Goal: Information Seeking & Learning: Learn about a topic

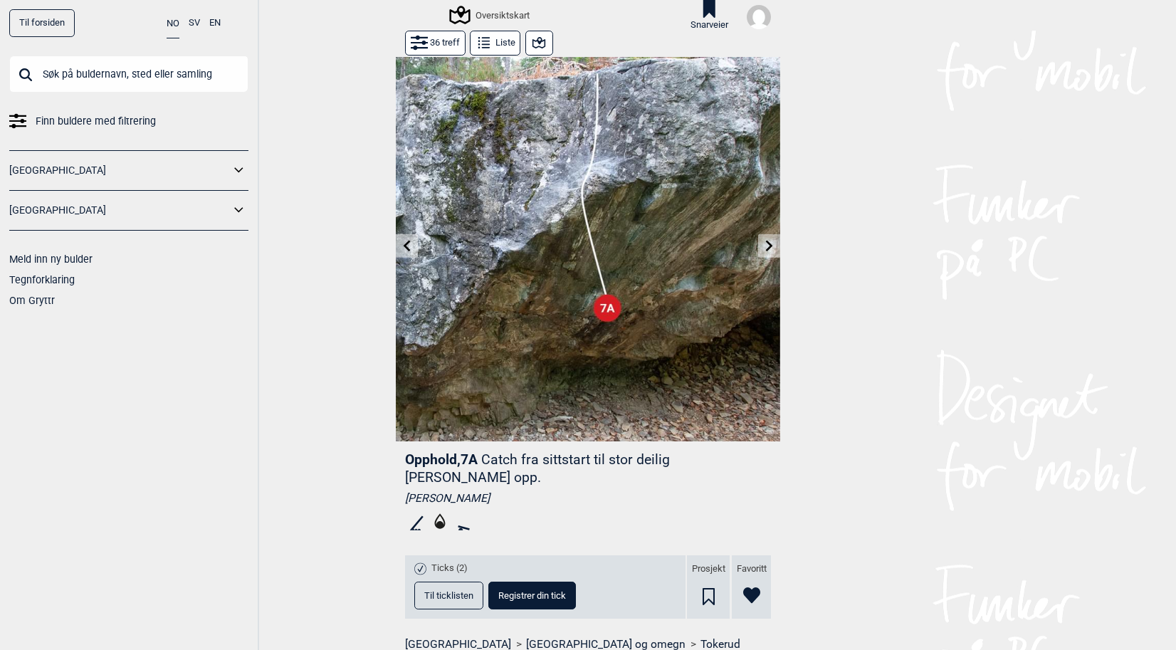
scroll to position [609, 0]
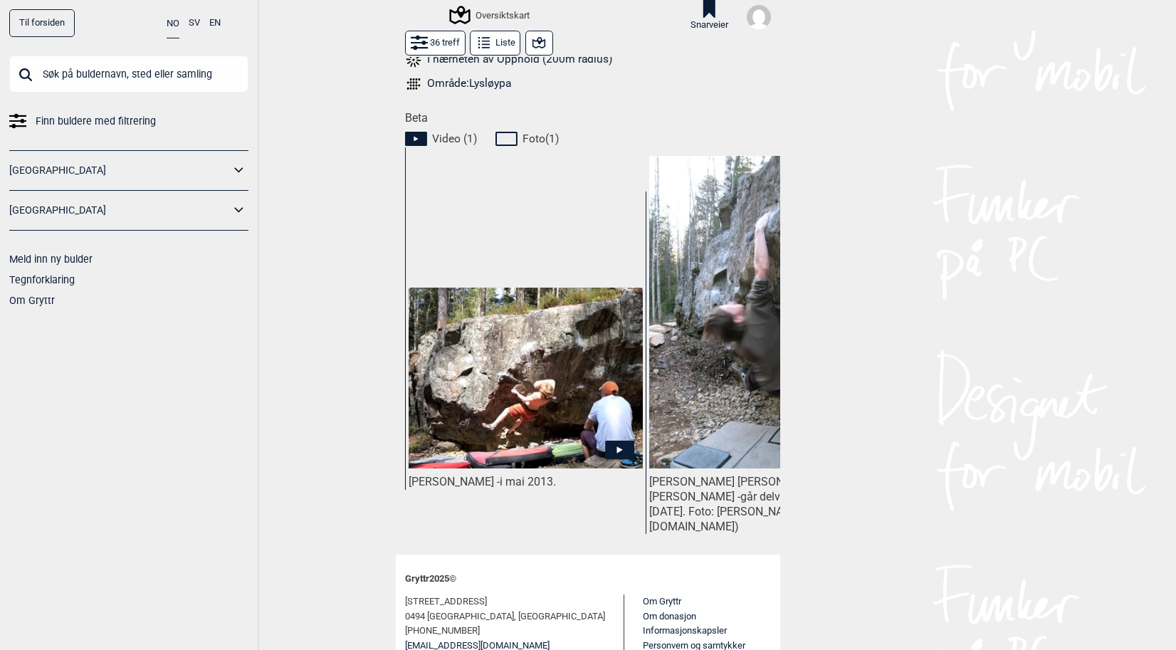
click at [502, 130] on icon at bounding box center [508, 138] width 27 height 17
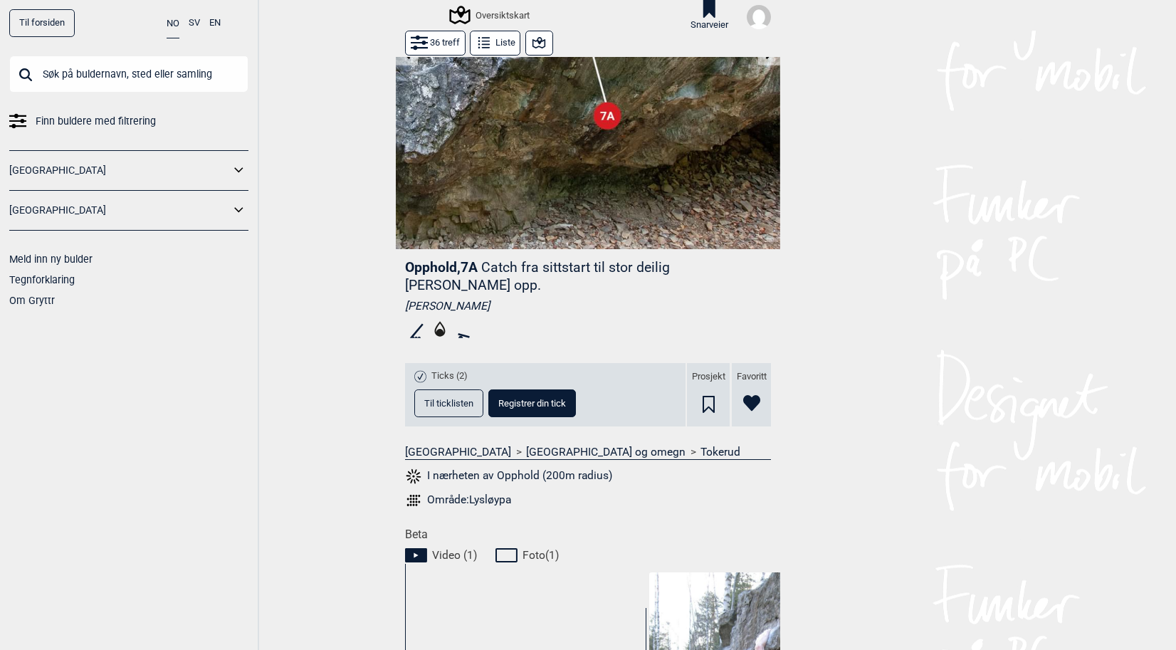
scroll to position [0, 0]
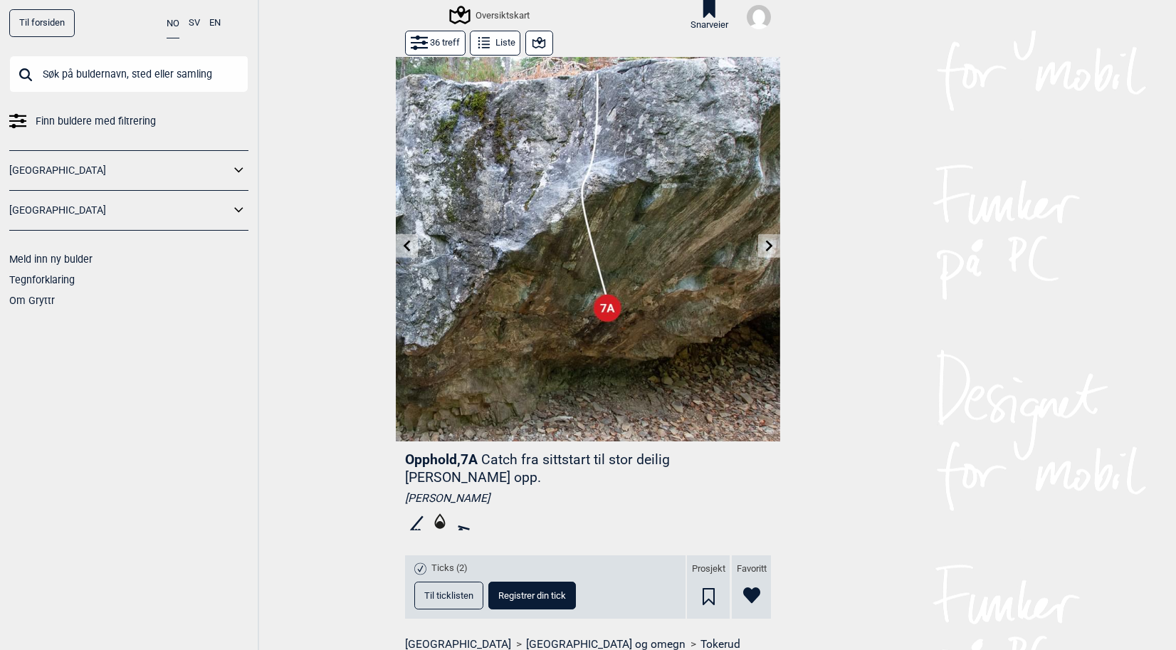
click at [437, 40] on button "36 treff" at bounding box center [435, 43] width 61 height 25
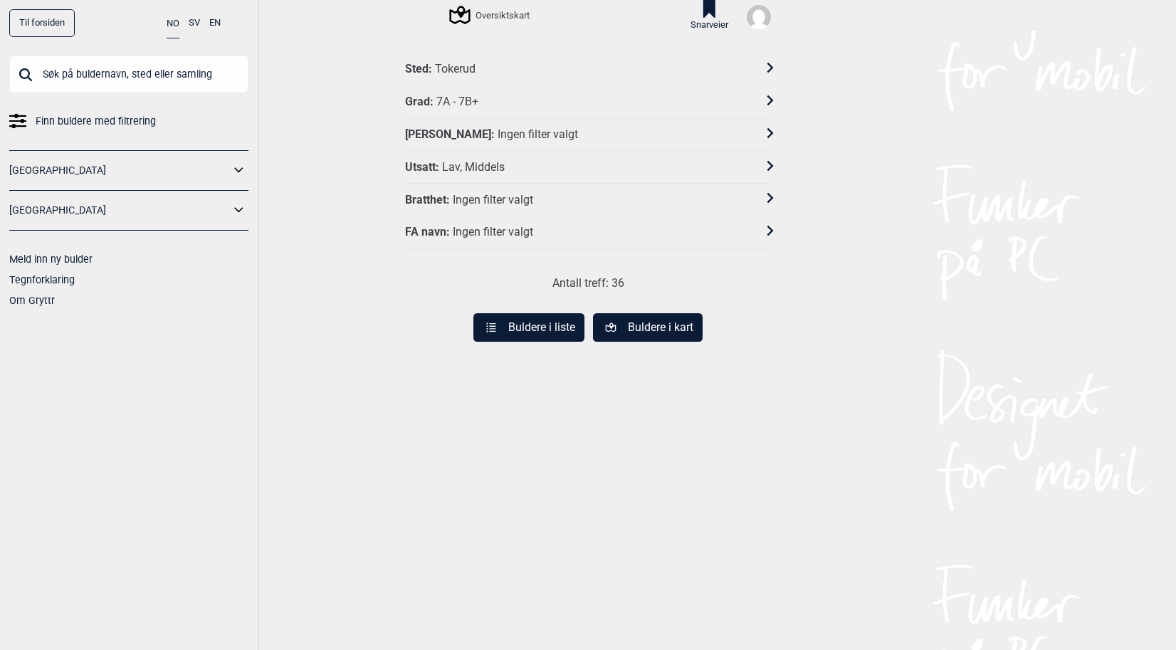
click at [500, 100] on div "Grad : 7A - 7B+" at bounding box center [578, 102] width 347 height 15
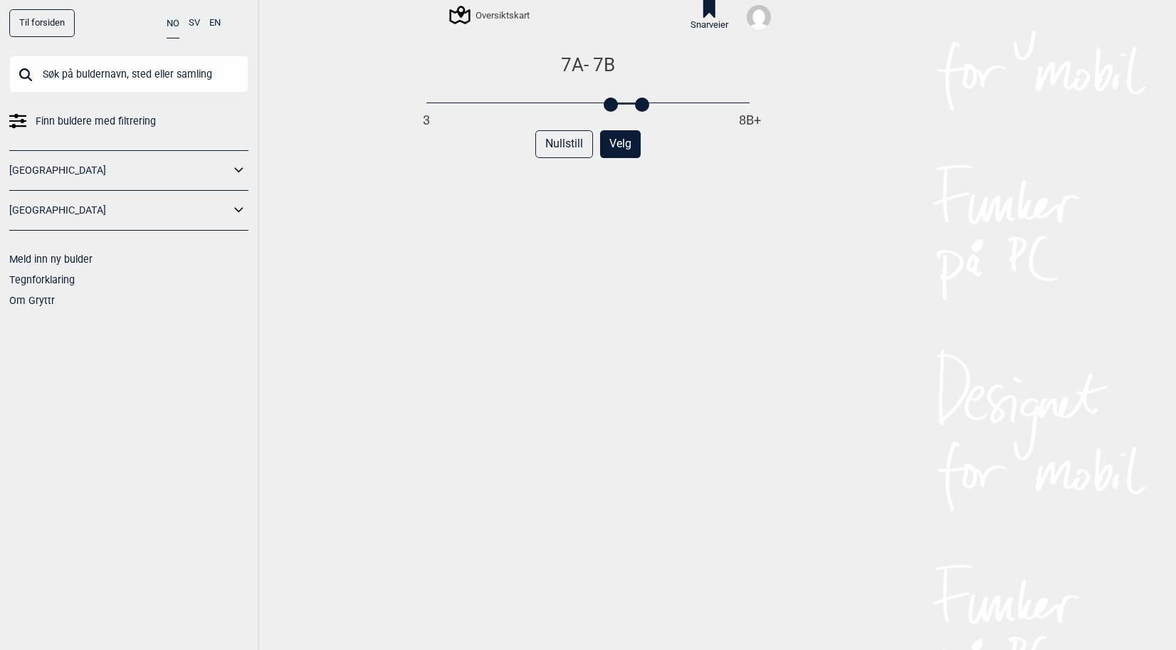
drag, startPoint x: 653, startPoint y: 106, endPoint x: 641, endPoint y: 106, distance: 12.8
click at [641, 106] on div at bounding box center [642, 105] width 14 height 14
click at [621, 149] on button "Velg" at bounding box center [620, 144] width 41 height 28
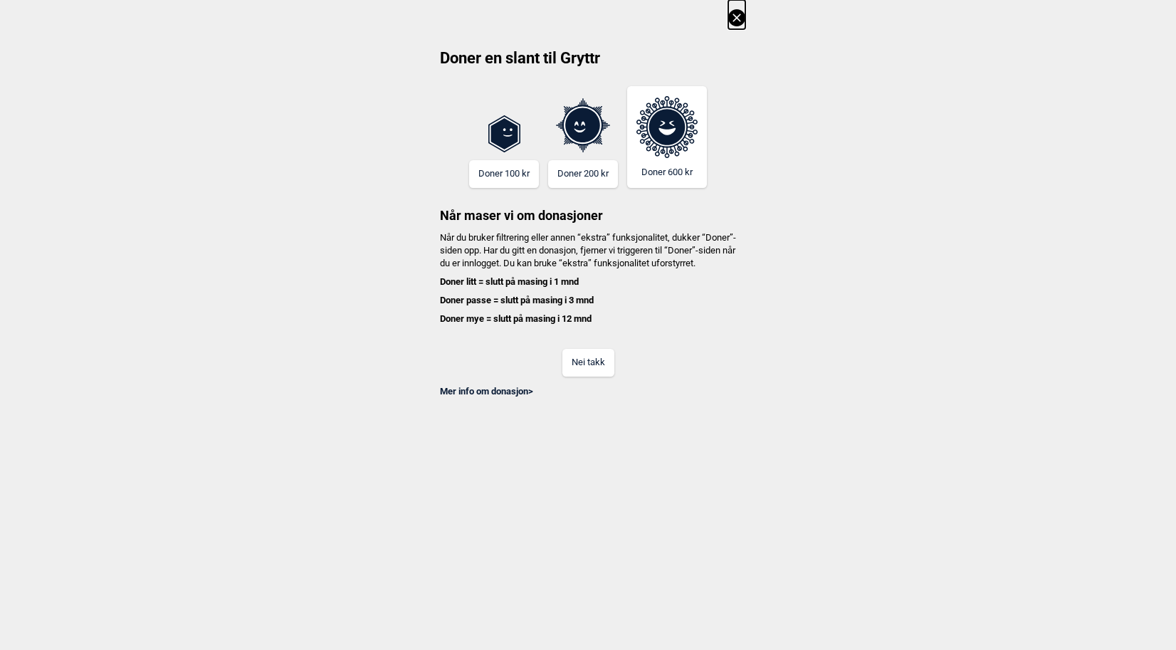
click at [583, 367] on button "Nei takk" at bounding box center [588, 363] width 52 height 28
click at [586, 377] on button "Nei takk" at bounding box center [588, 363] width 52 height 28
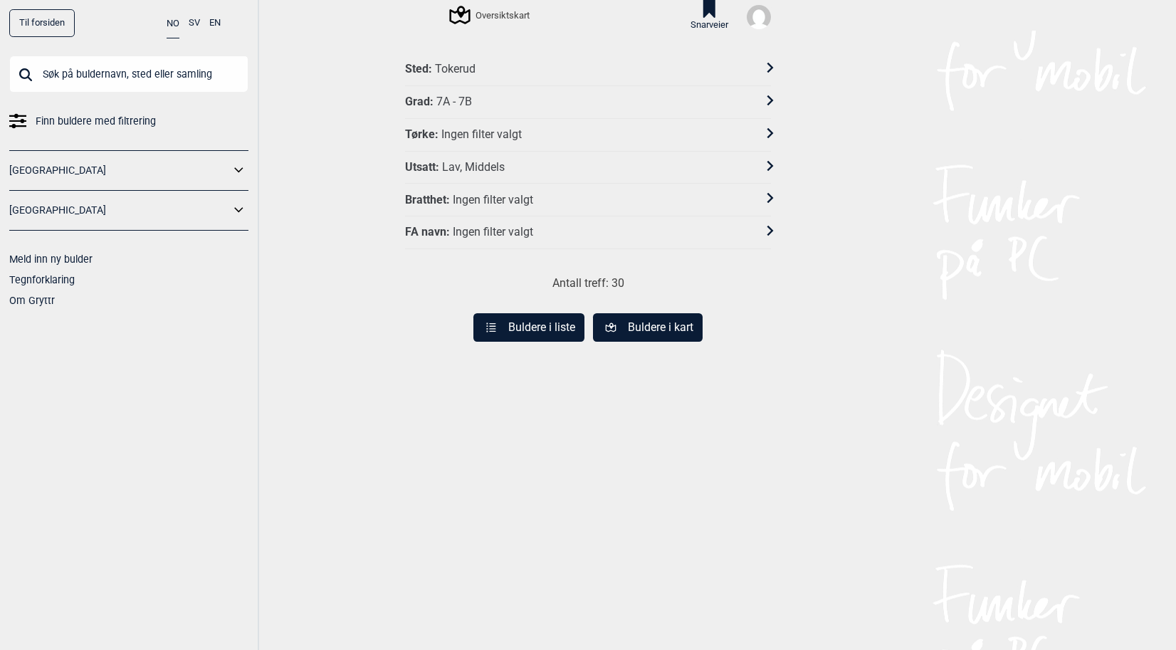
click at [527, 328] on button "Buldere i liste" at bounding box center [528, 327] width 111 height 28
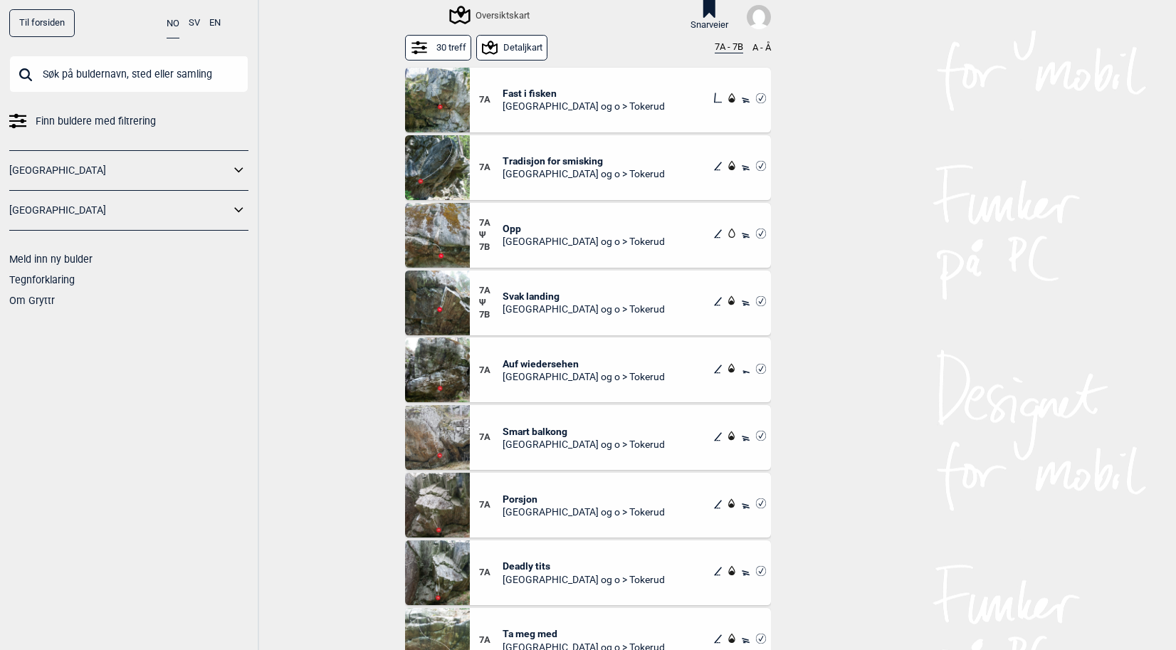
click at [554, 91] on span "Fast i fisken" at bounding box center [584, 93] width 162 height 13
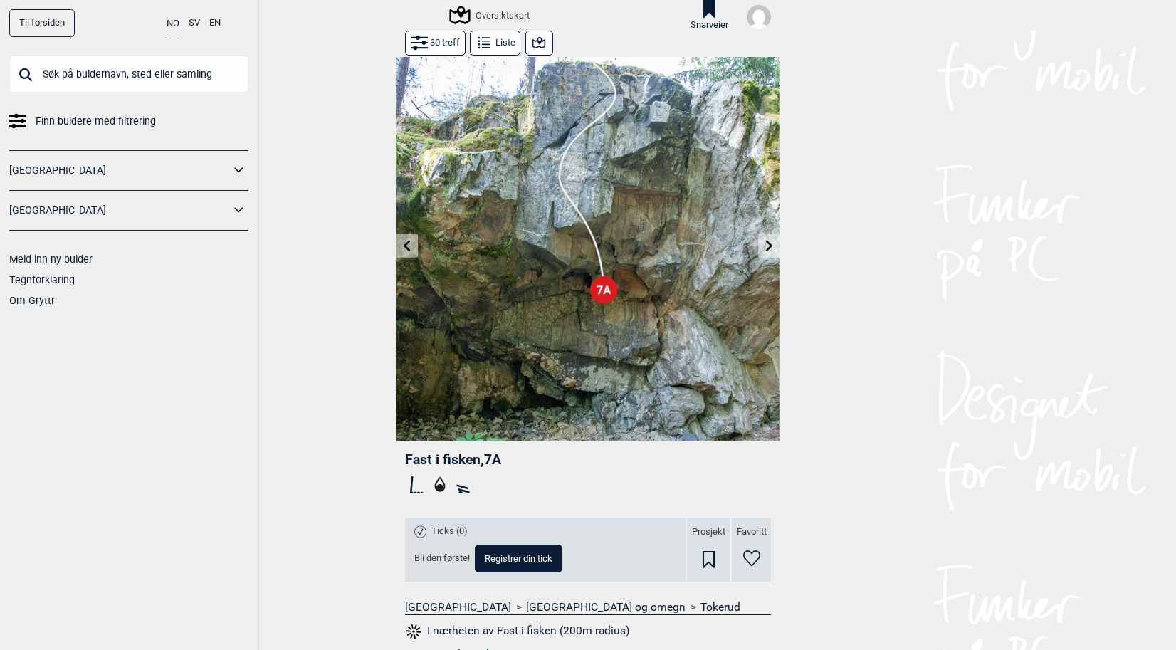
click at [764, 242] on icon at bounding box center [769, 245] width 11 height 11
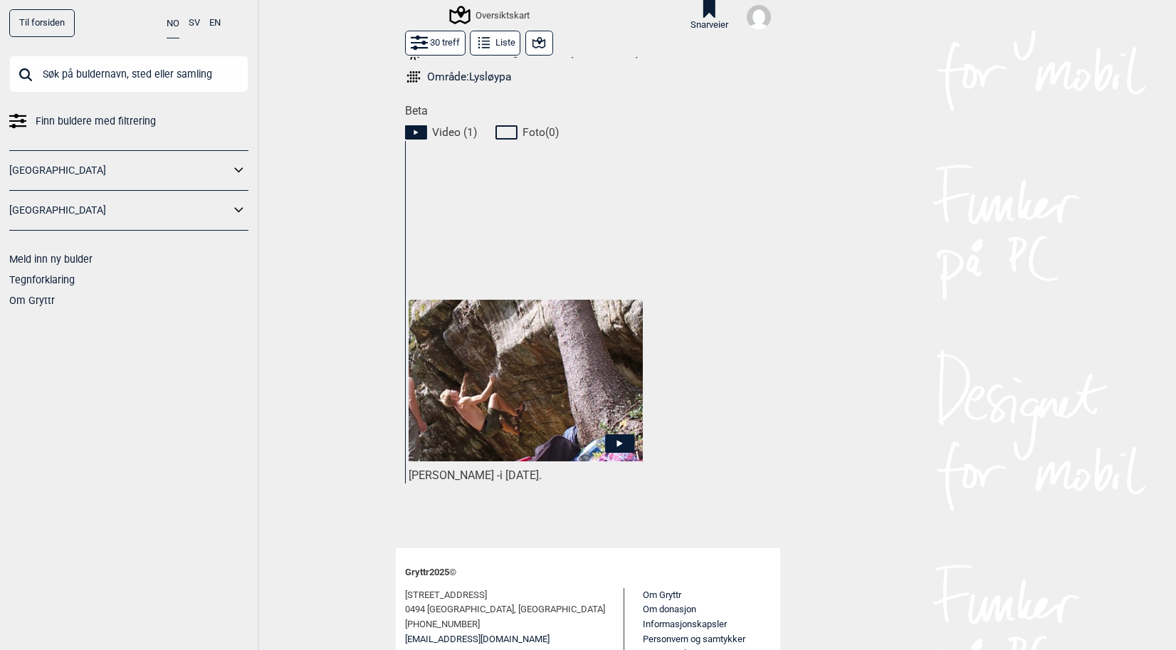
scroll to position [599, 0]
click at [617, 440] on icon at bounding box center [620, 441] width 6 height 7
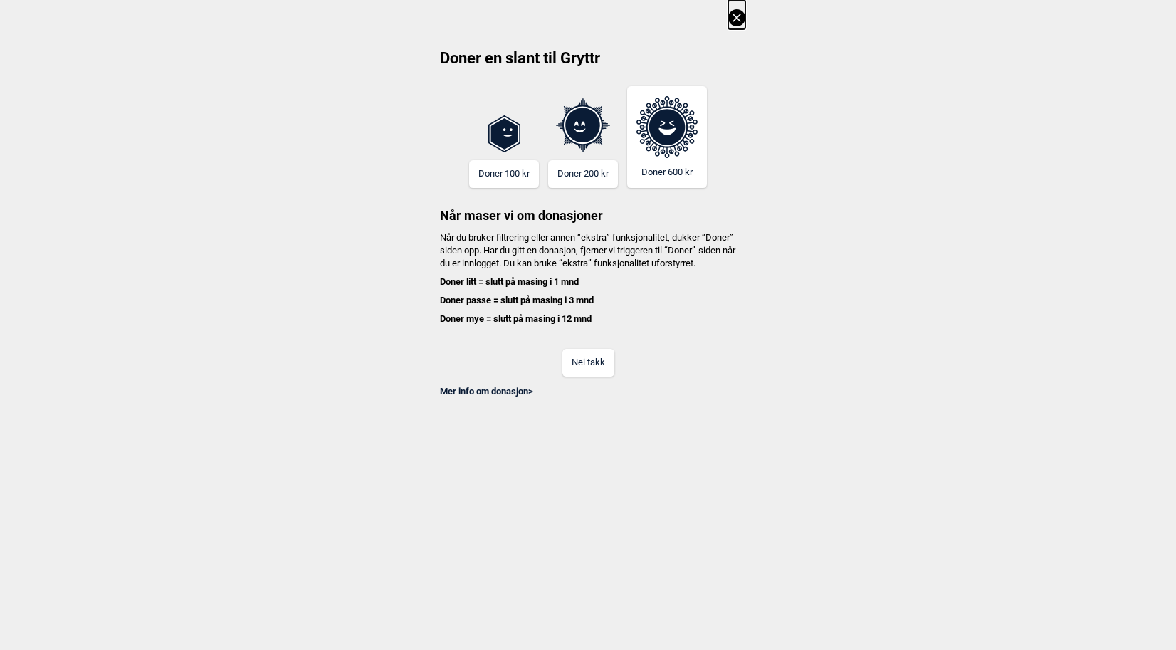
click at [594, 377] on button "Nei takk" at bounding box center [588, 363] width 52 height 28
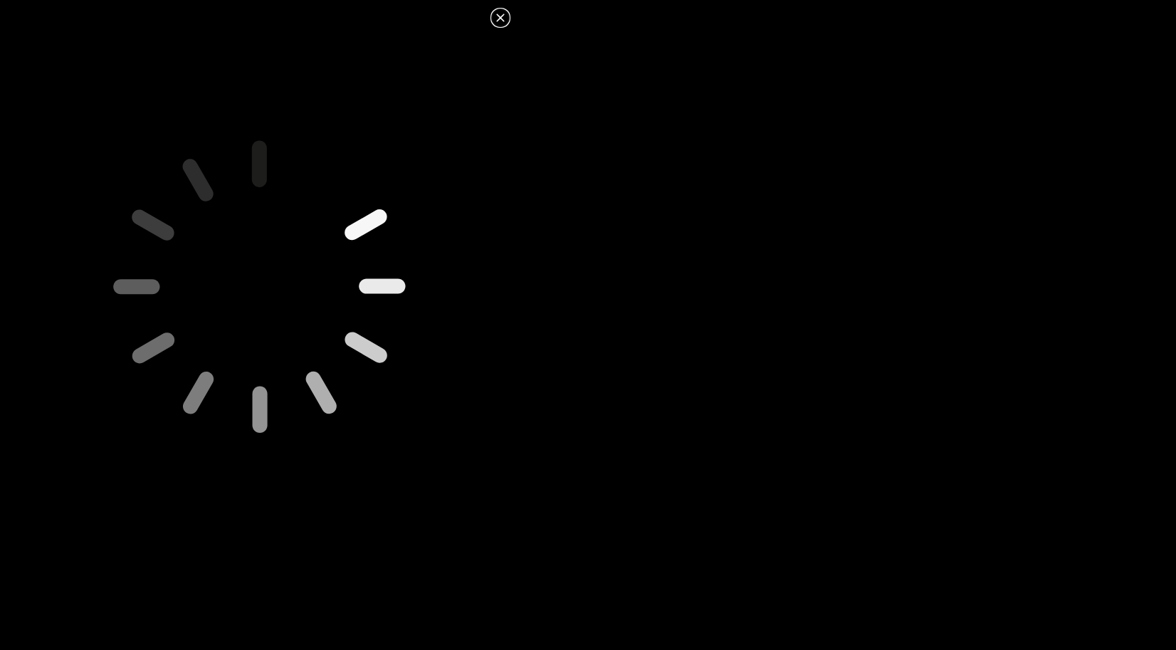
click at [502, 19] on icon at bounding box center [500, 18] width 8 height 8
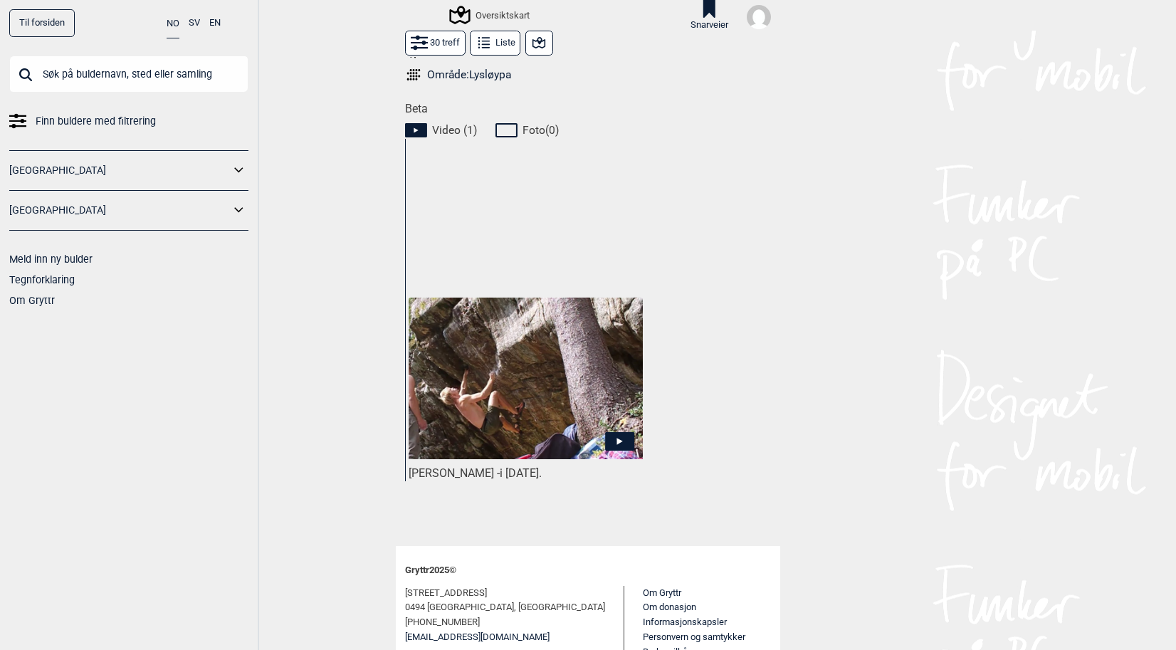
click at [589, 393] on img at bounding box center [526, 379] width 234 height 162
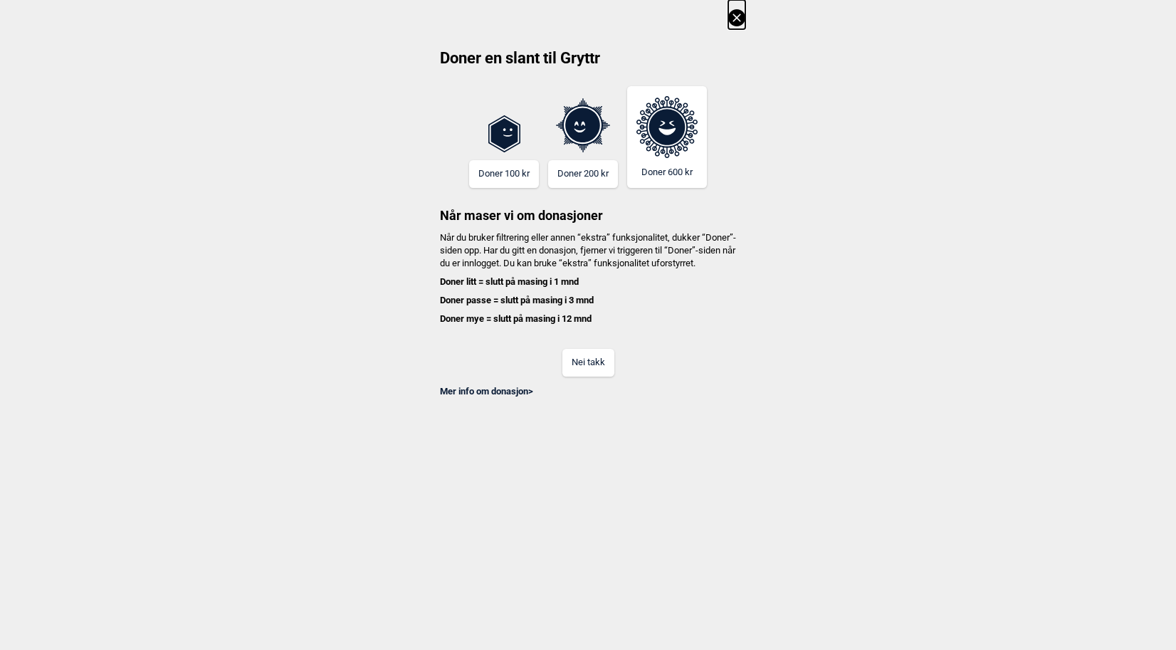
drag, startPoint x: 595, startPoint y: 378, endPoint x: 582, endPoint y: 378, distance: 12.8
click at [582, 377] on button "Nei takk" at bounding box center [588, 363] width 52 height 28
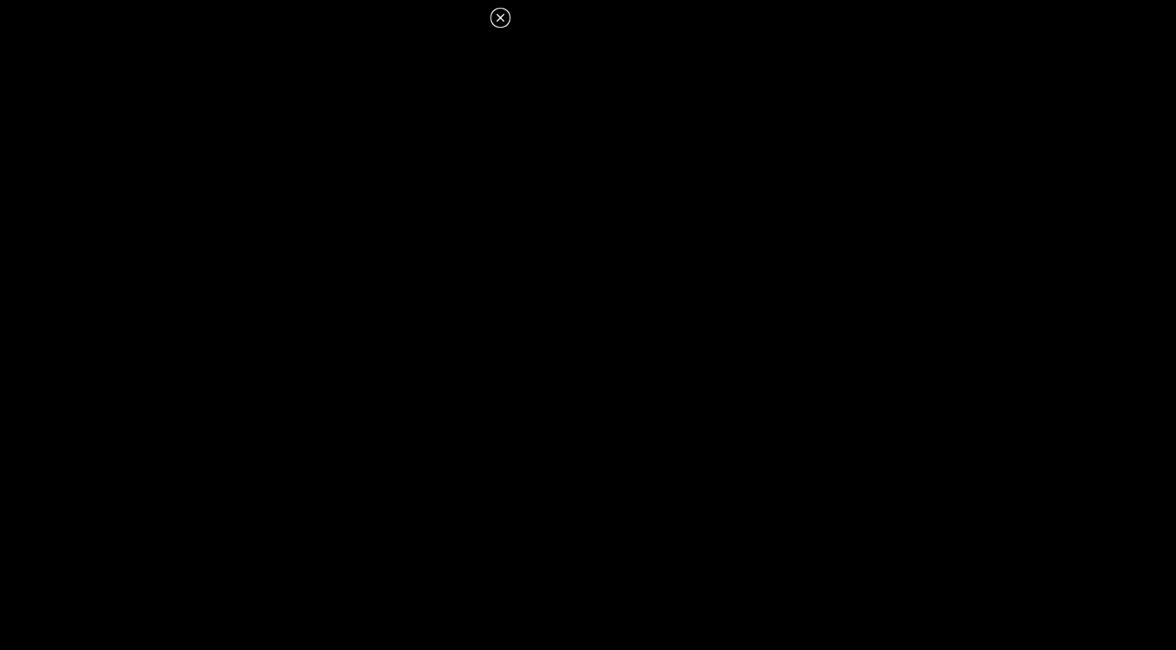
click at [497, 21] on icon at bounding box center [500, 17] width 17 height 17
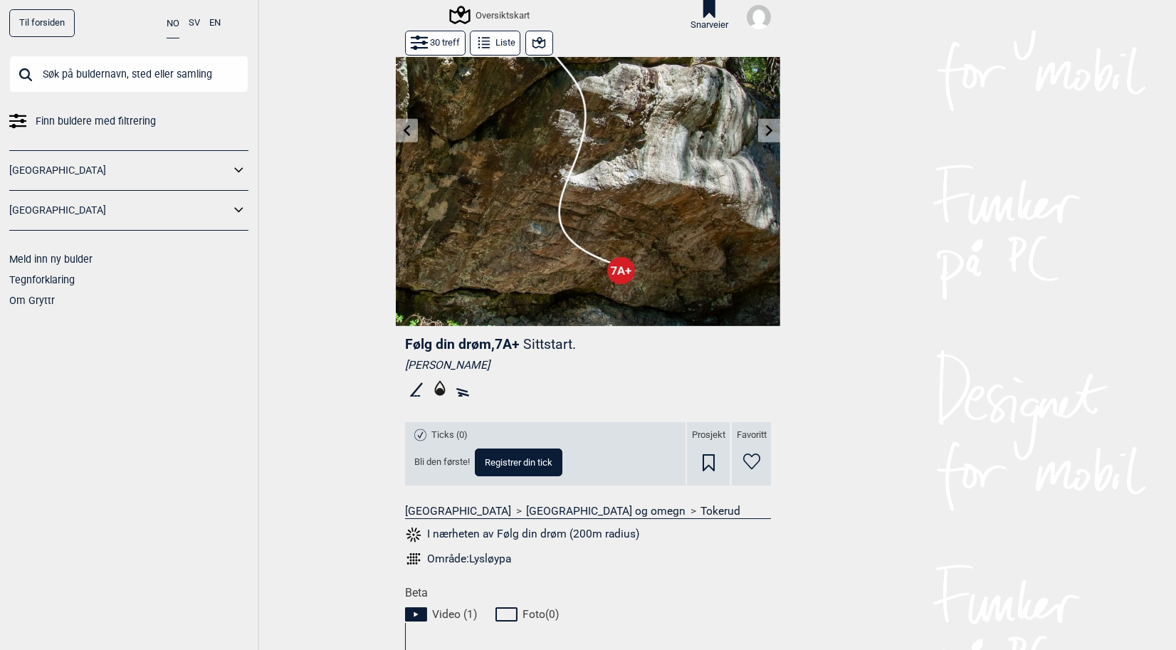
scroll to position [110, 0]
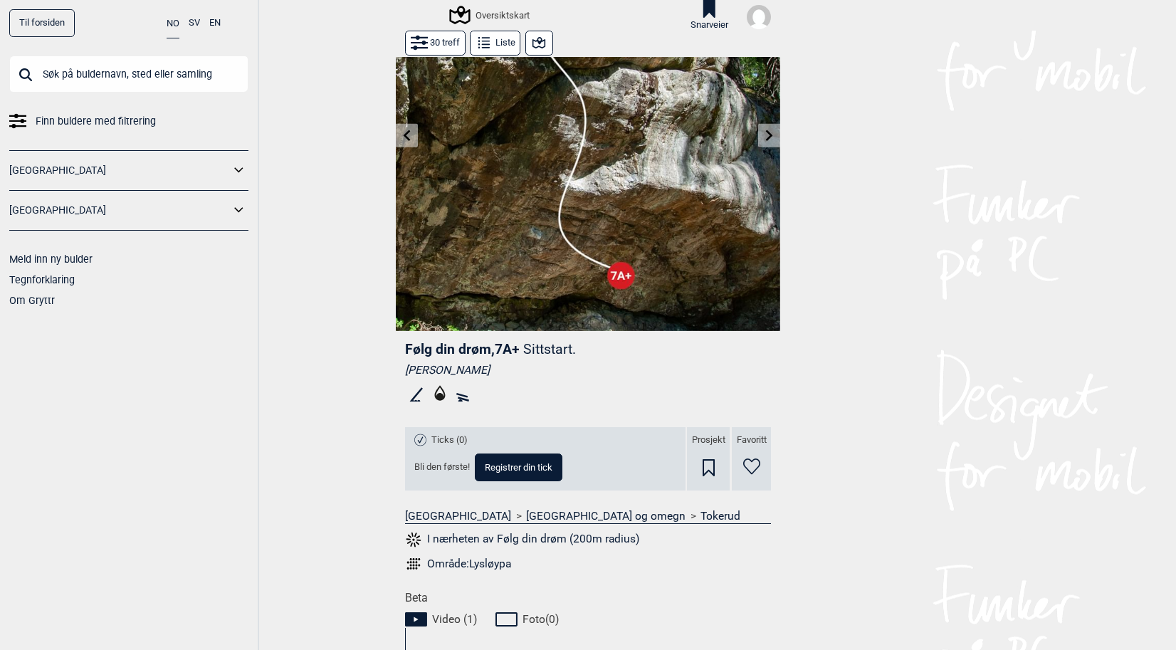
click at [767, 127] on button at bounding box center [769, 135] width 22 height 23
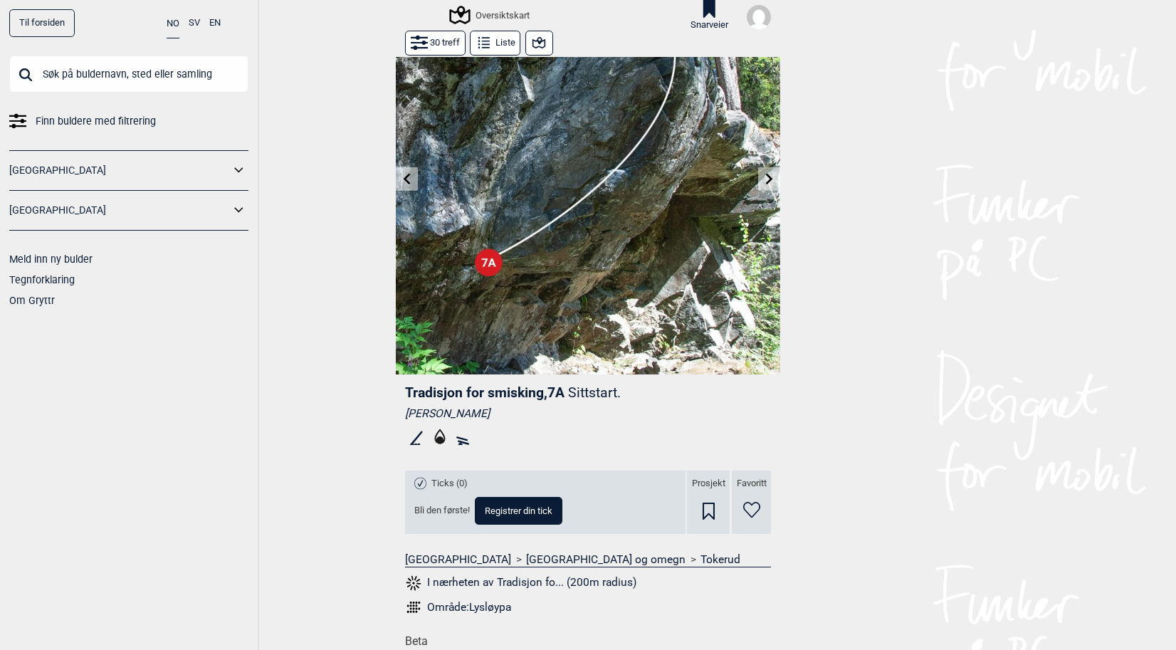
scroll to position [66, 0]
click at [766, 179] on icon at bounding box center [769, 179] width 7 height 11
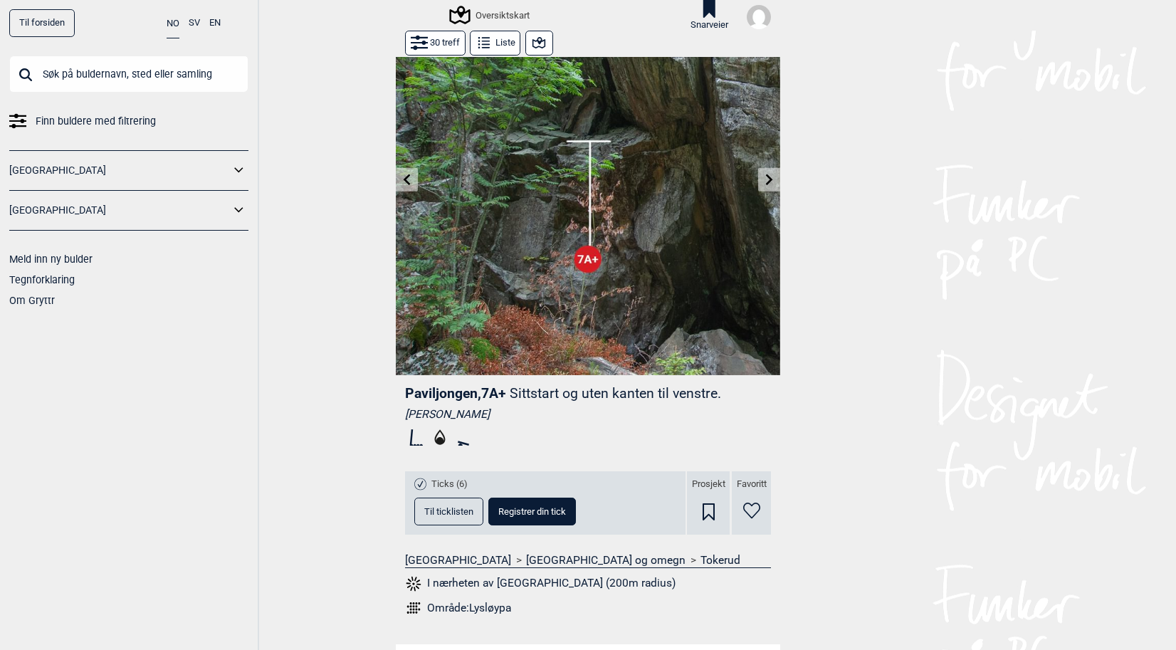
click at [766, 179] on icon at bounding box center [769, 179] width 7 height 11
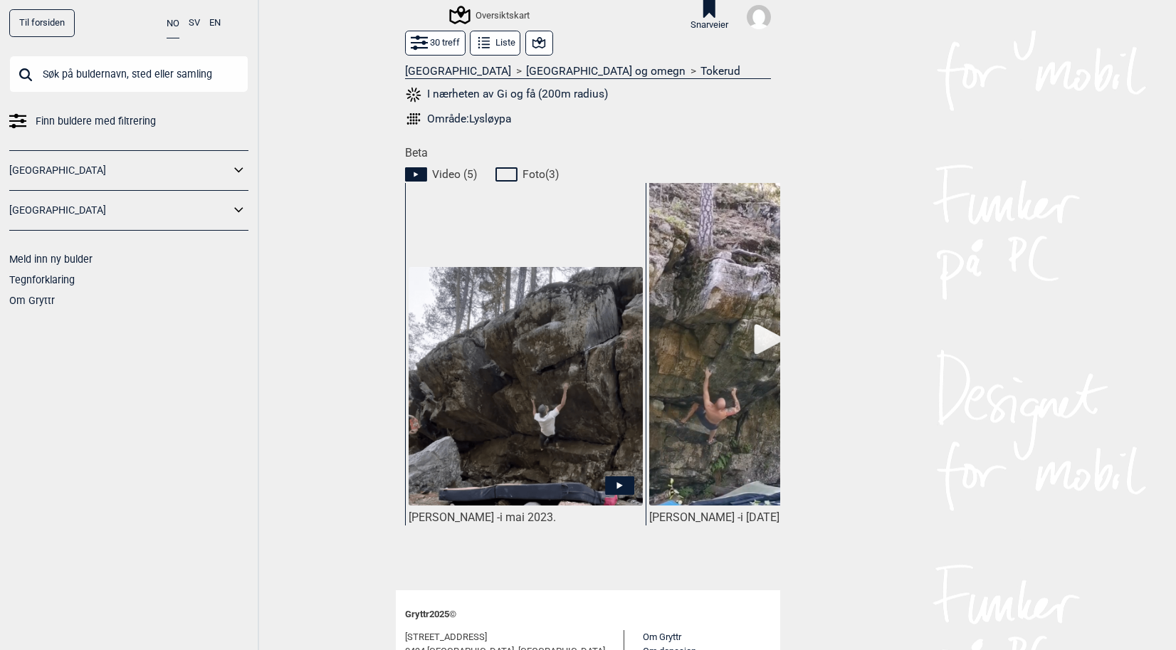
scroll to position [656, 0]
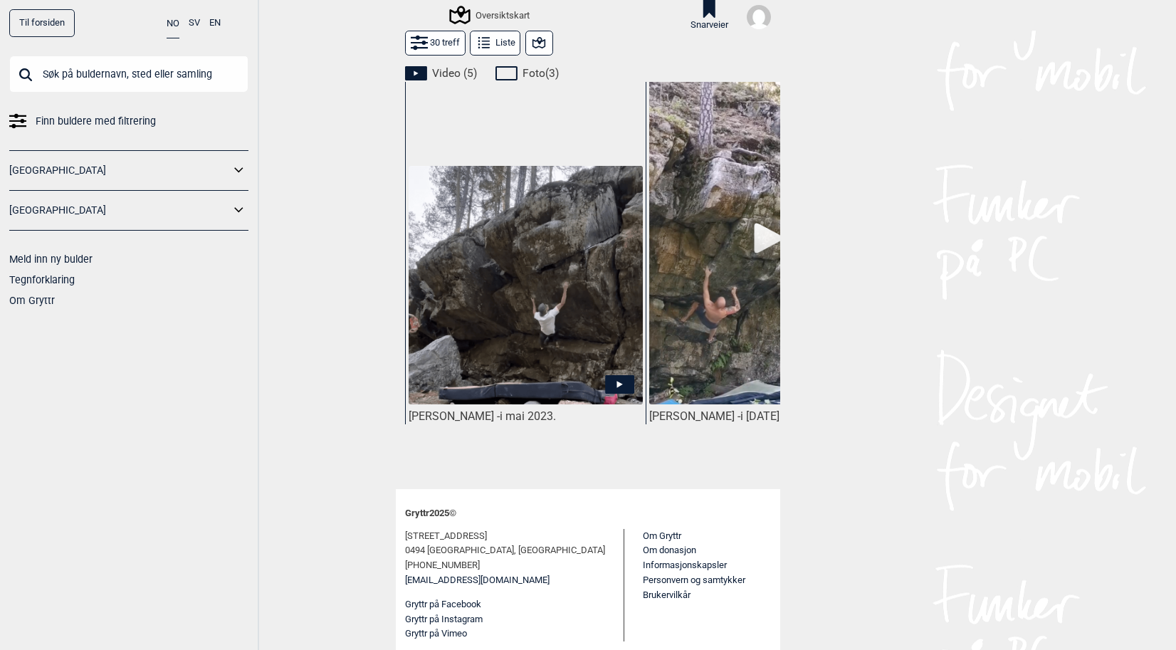
click at [611, 381] on icon at bounding box center [619, 384] width 29 height 19
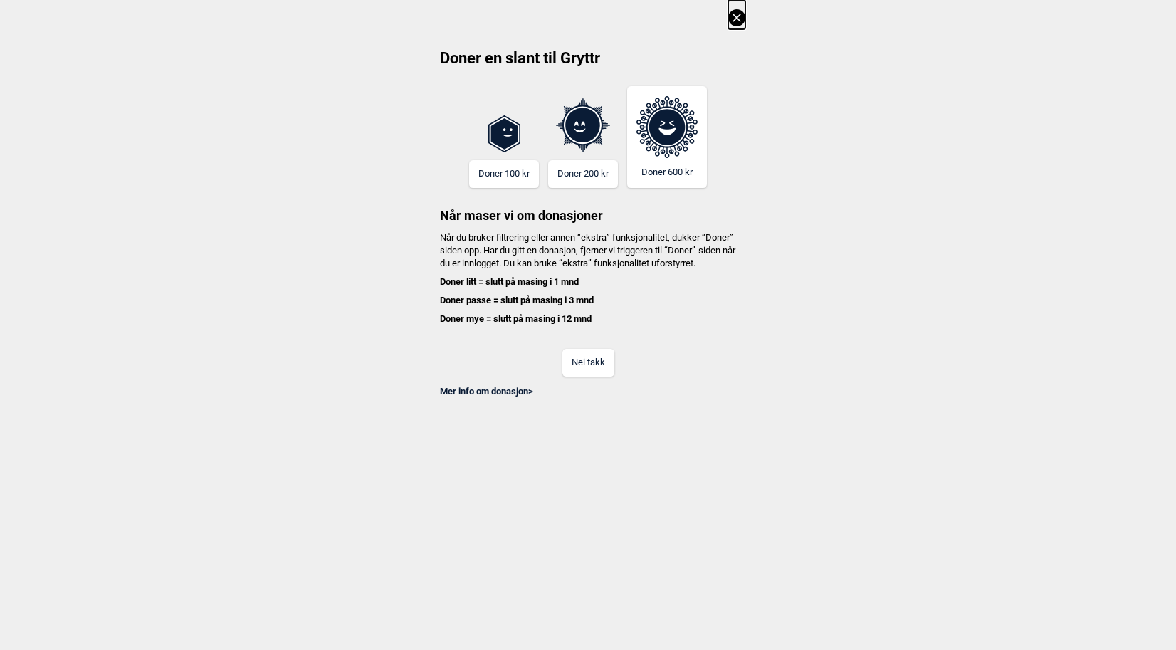
click at [599, 376] on button "Nei takk" at bounding box center [588, 363] width 52 height 28
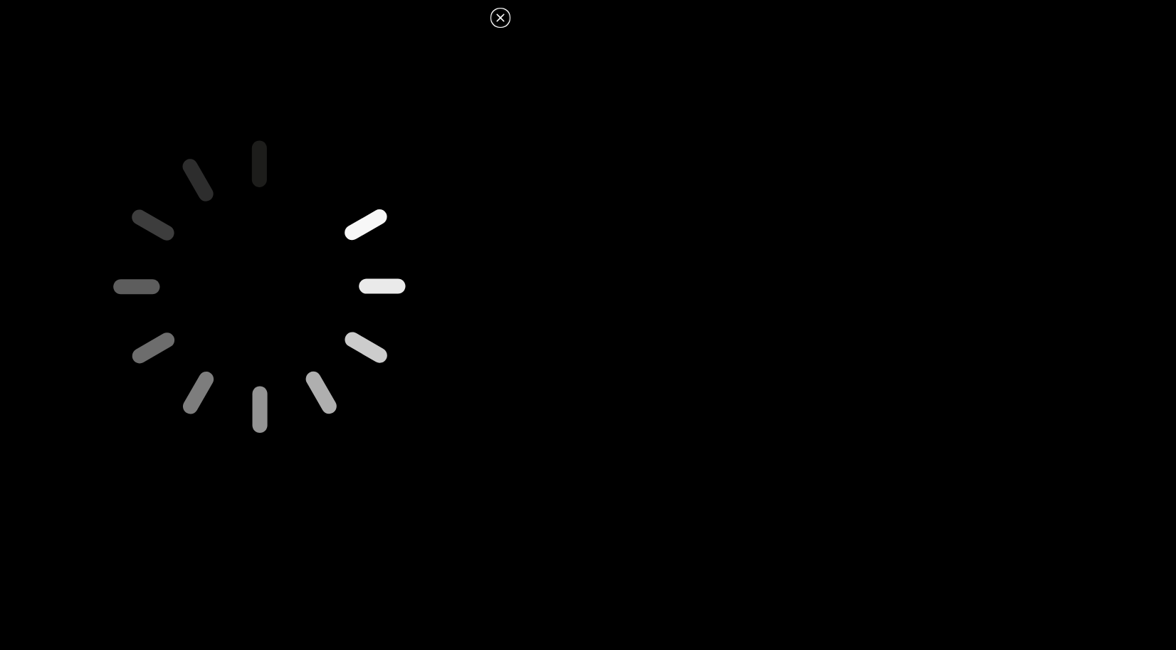
click at [502, 16] on icon at bounding box center [500, 18] width 8 height 8
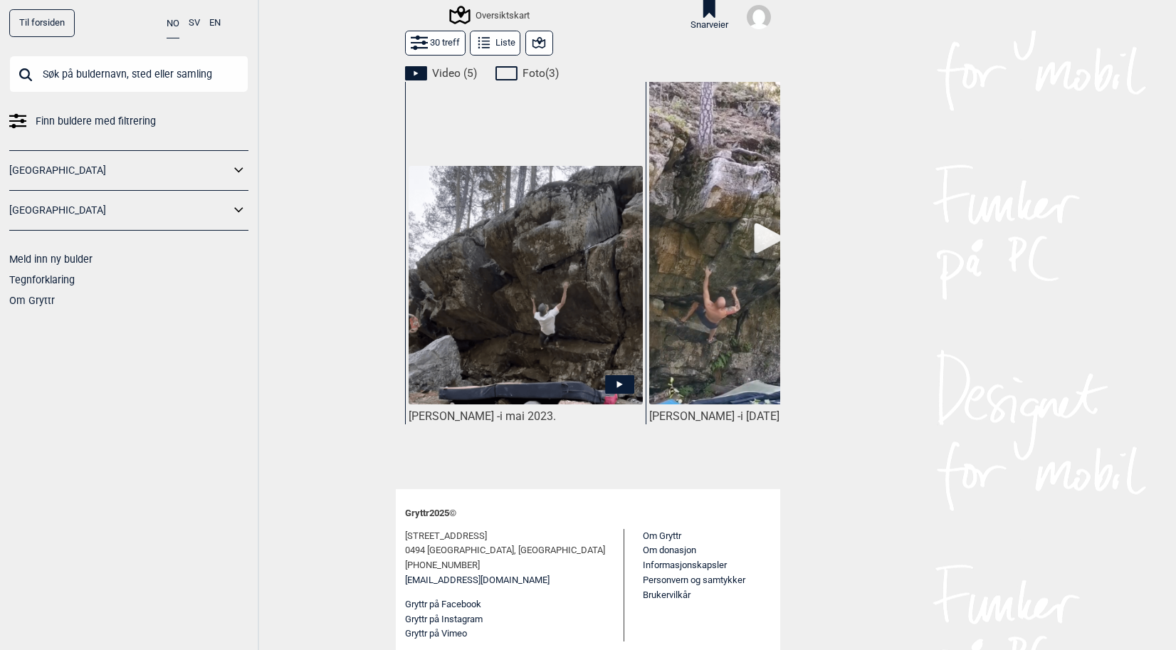
click at [542, 253] on img at bounding box center [526, 285] width 234 height 239
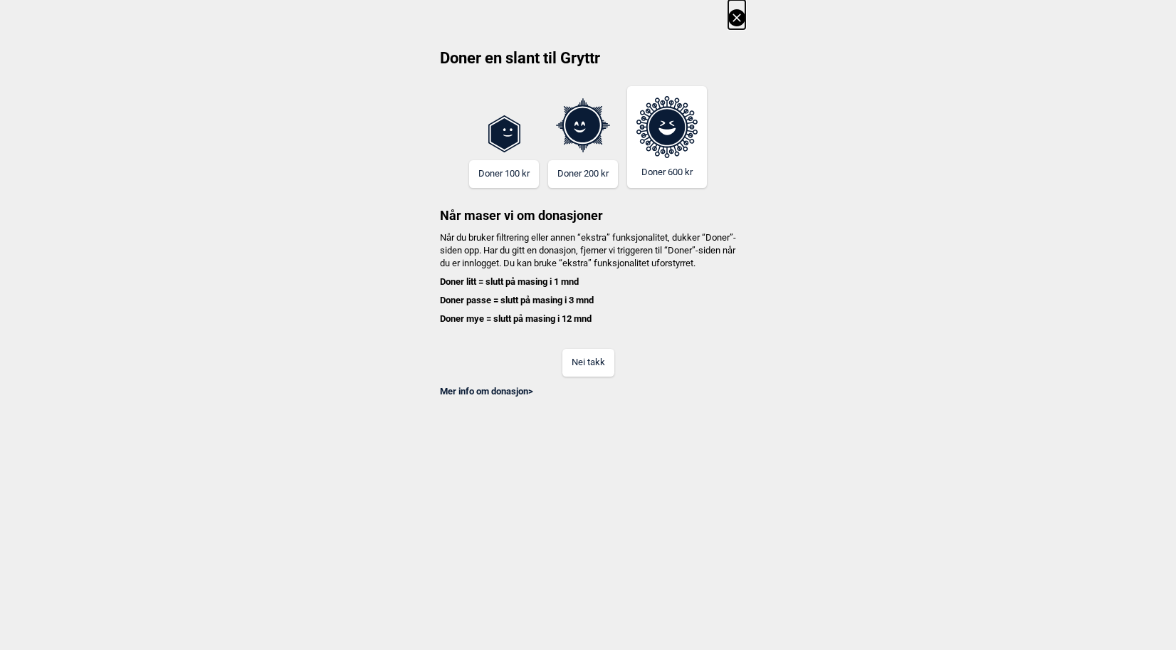
click at [592, 363] on button "Nei takk" at bounding box center [588, 363] width 52 height 28
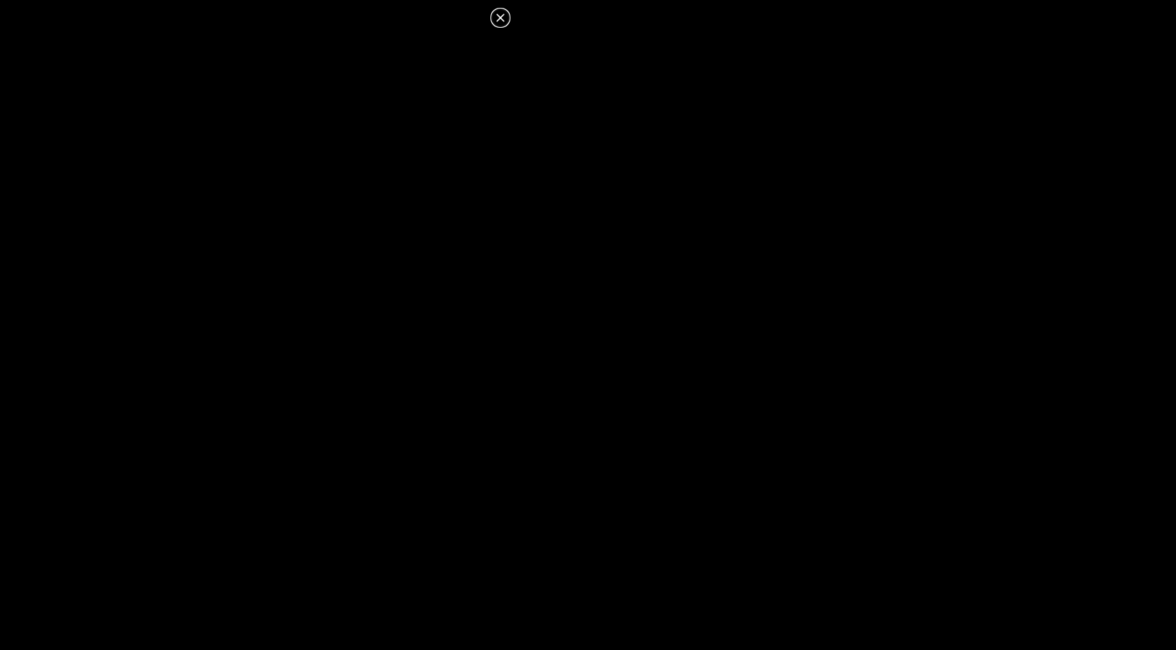
click at [505, 16] on icon at bounding box center [500, 17] width 17 height 17
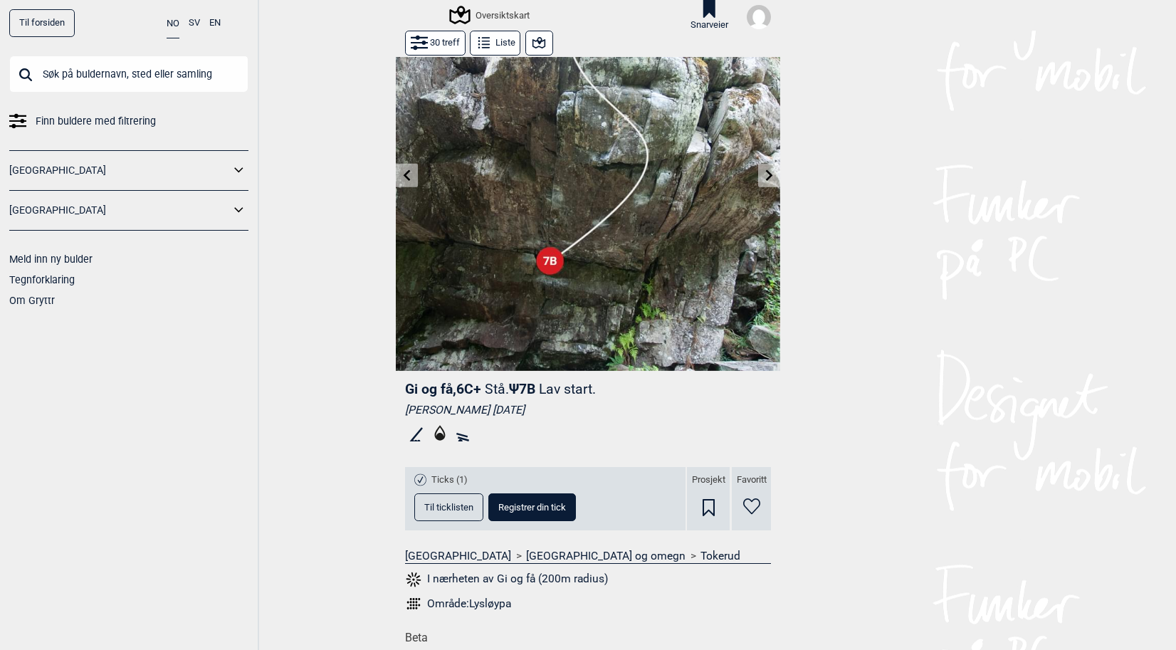
scroll to position [69, 0]
click at [774, 182] on button at bounding box center [769, 176] width 22 height 23
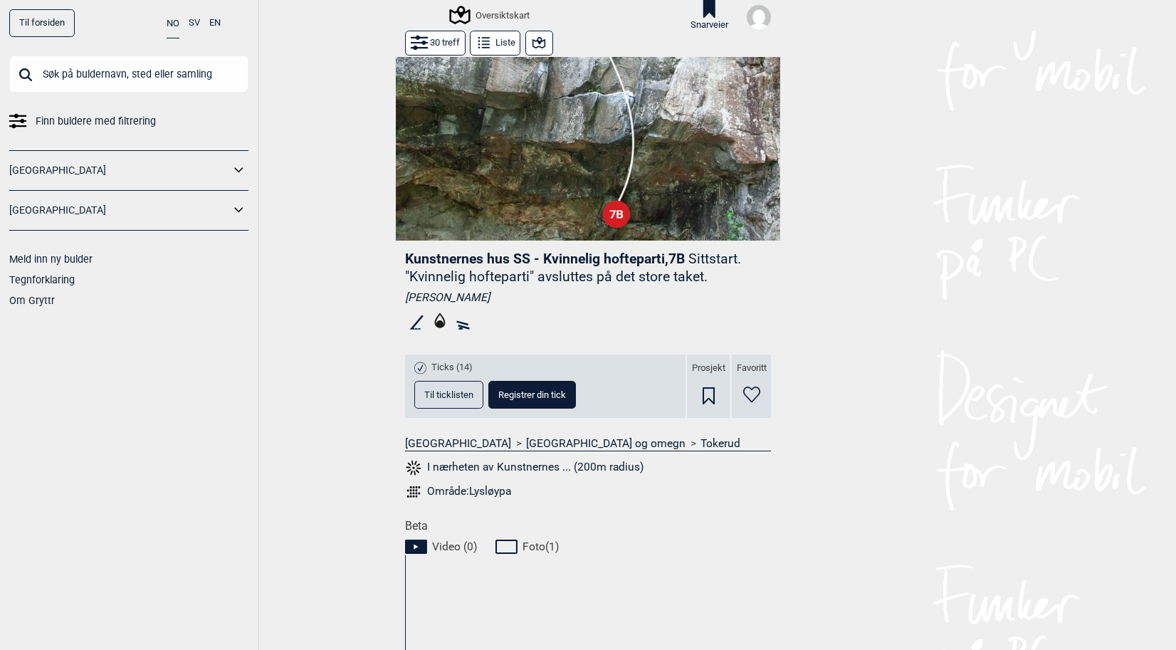
scroll to position [201, 0]
click at [465, 389] on span "Til ticklisten" at bounding box center [448, 393] width 49 height 9
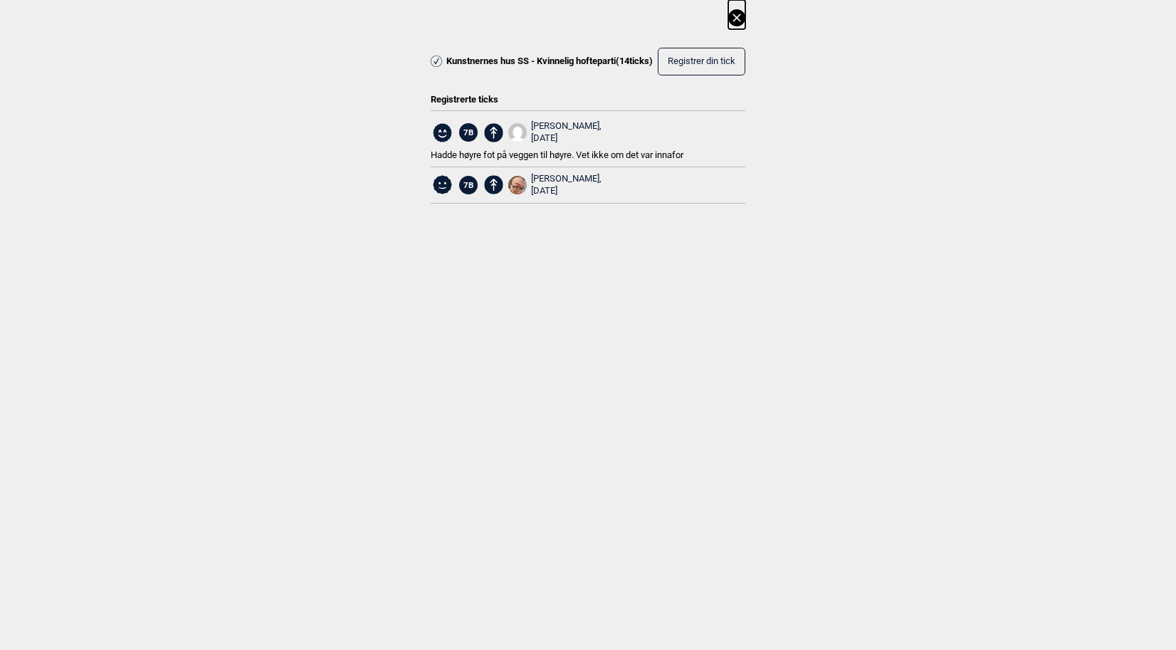
click at [737, 20] on icon at bounding box center [736, 17] width 17 height 17
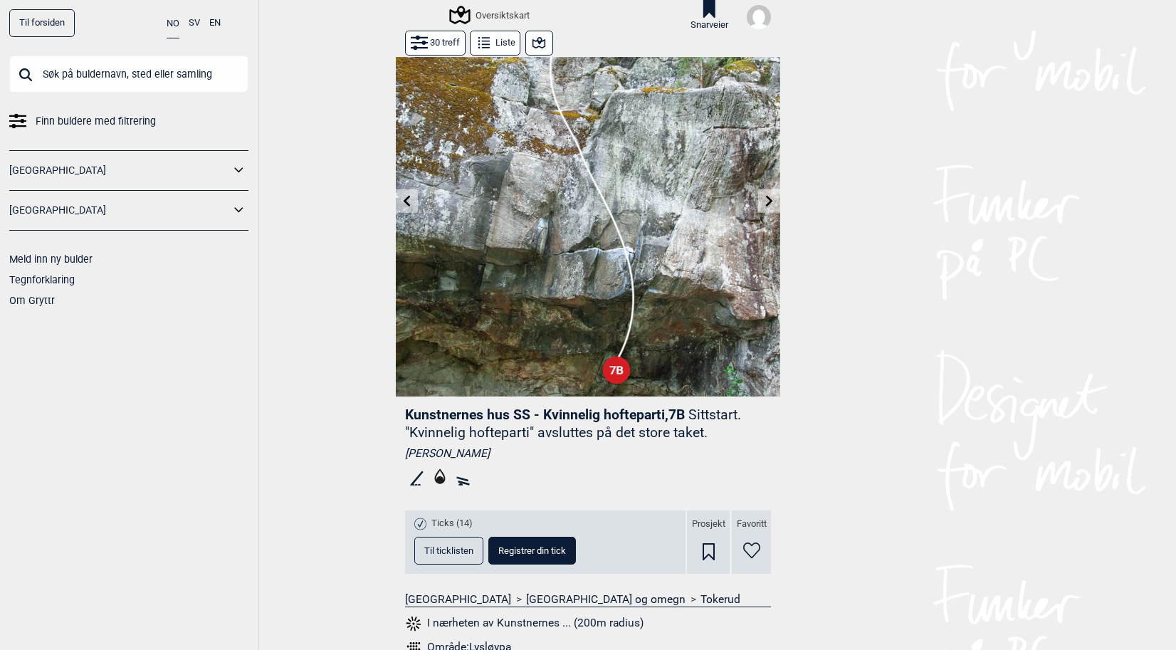
scroll to position [43, 0]
click at [765, 199] on icon at bounding box center [769, 201] width 11 height 11
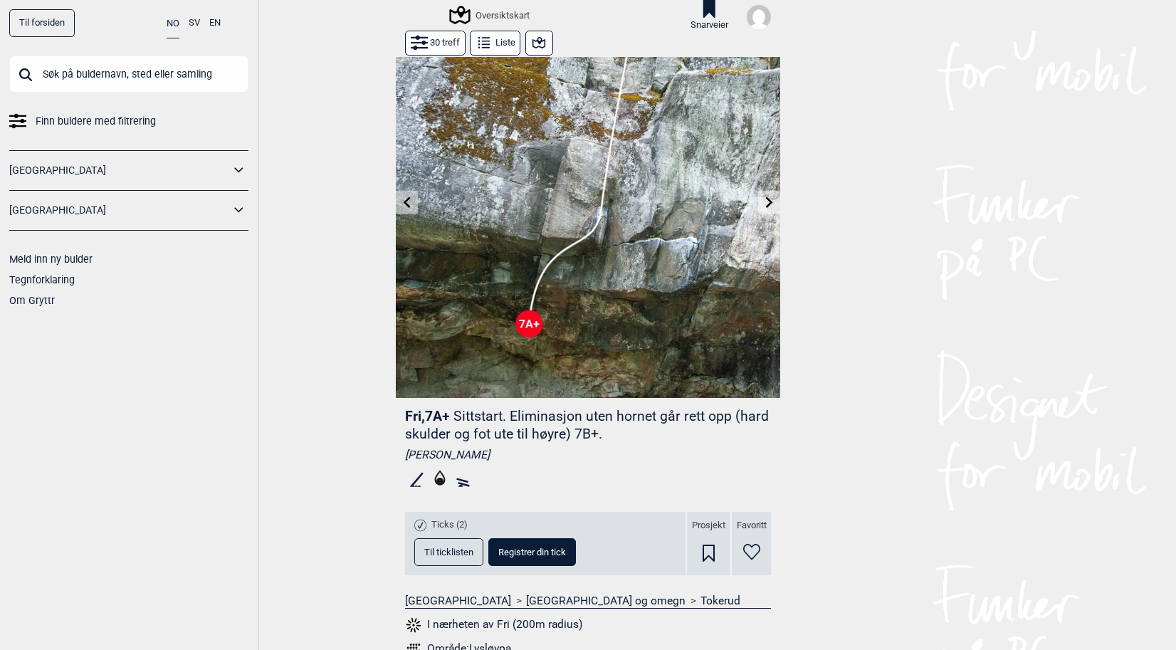
click at [765, 199] on icon at bounding box center [769, 201] width 11 height 11
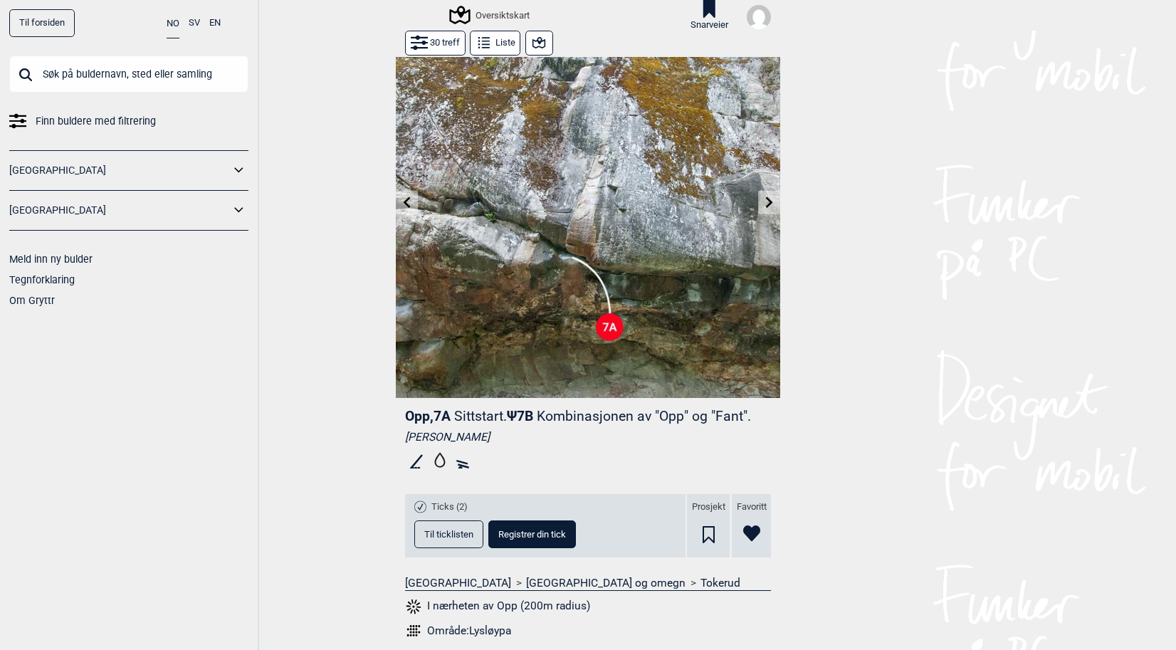
click at [765, 199] on icon at bounding box center [769, 201] width 11 height 11
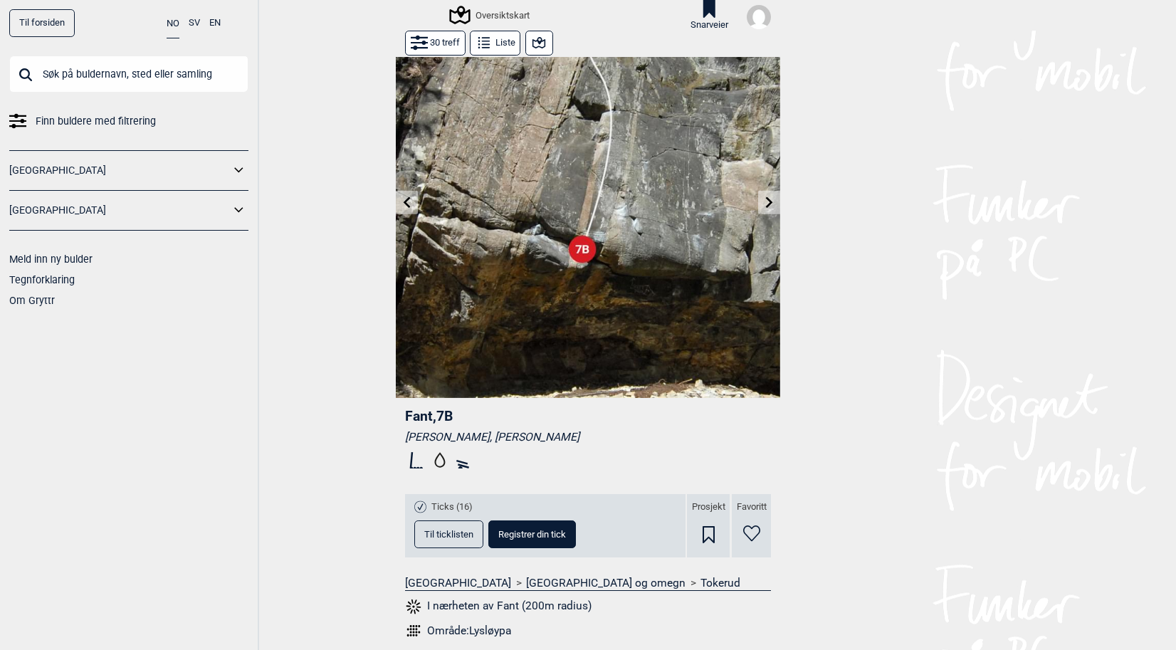
click at [404, 201] on icon at bounding box center [406, 201] width 11 height 11
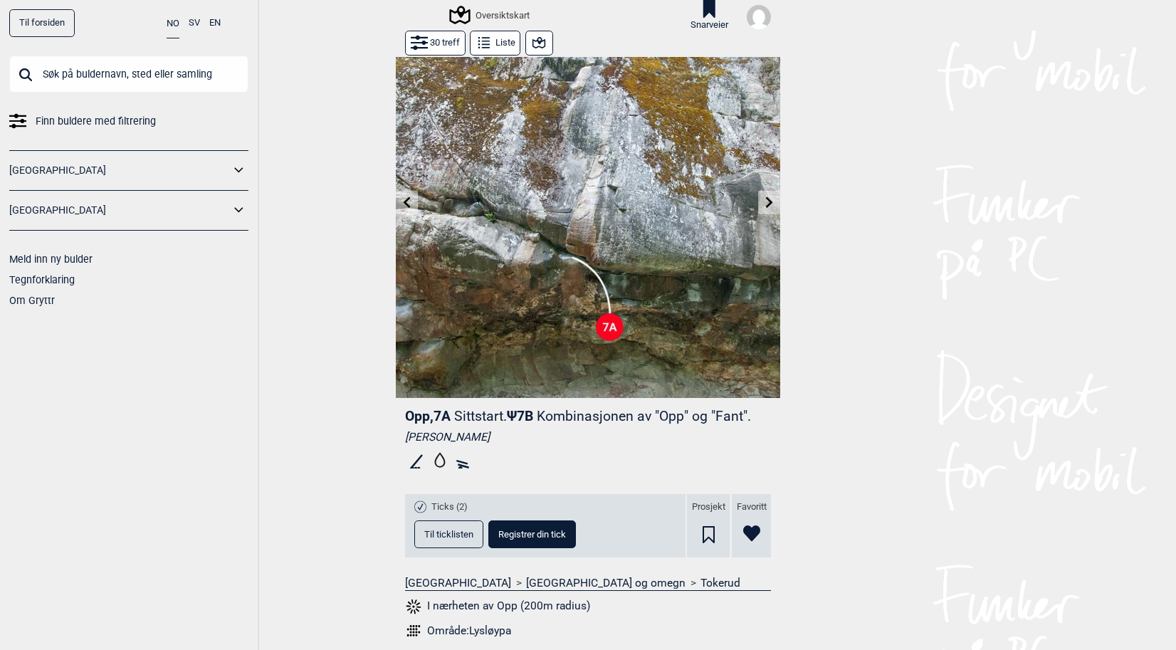
click at [764, 201] on icon at bounding box center [769, 201] width 11 height 11
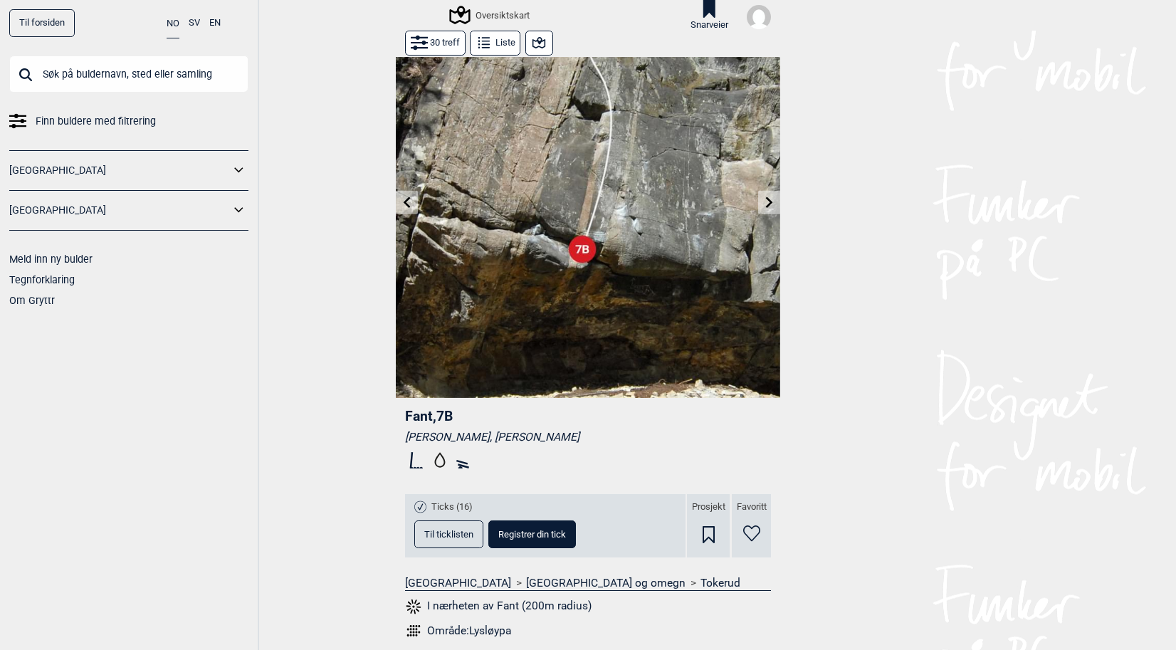
click at [764, 201] on icon at bounding box center [769, 201] width 11 height 11
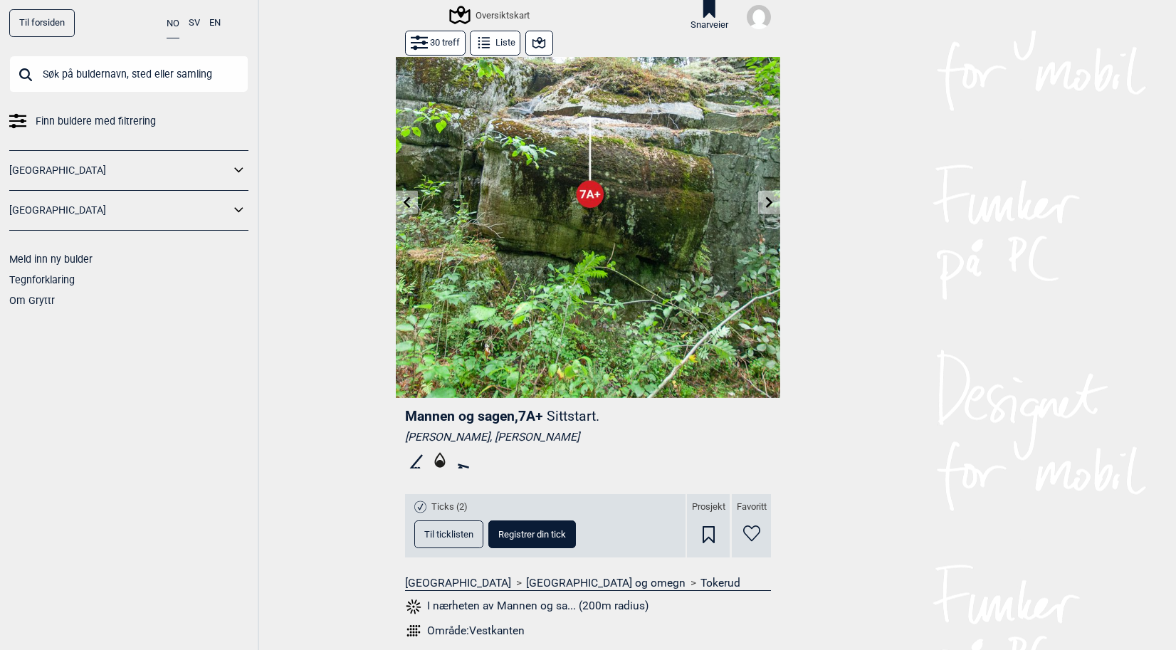
click at [764, 201] on icon at bounding box center [769, 201] width 11 height 11
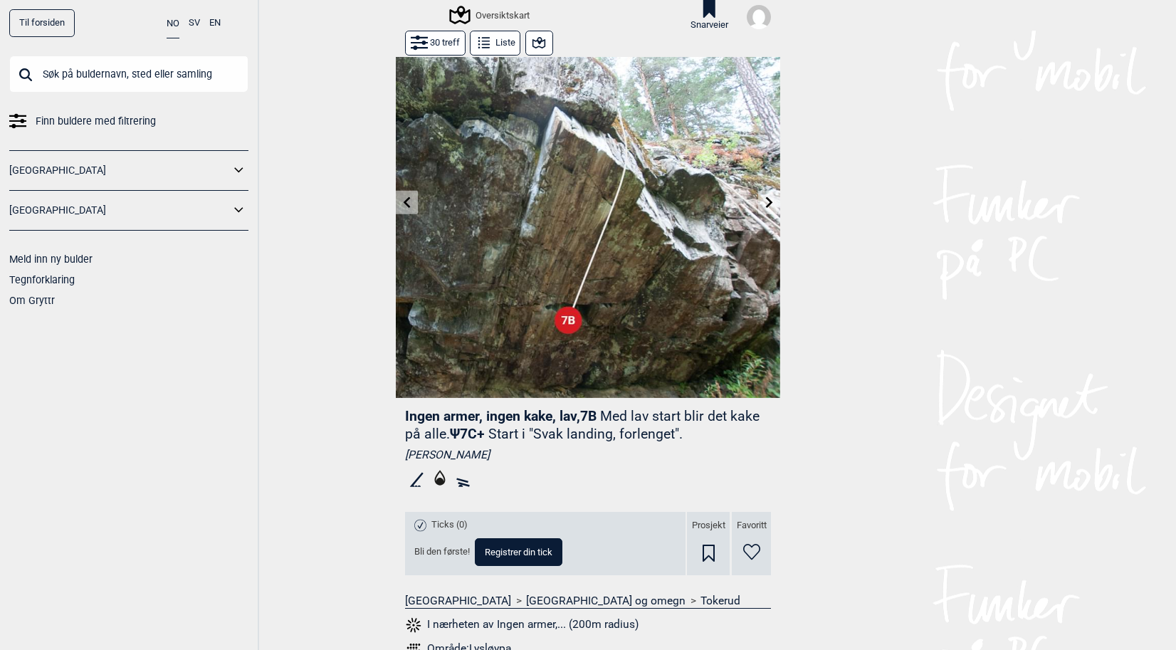
click at [764, 201] on icon at bounding box center [769, 201] width 11 height 11
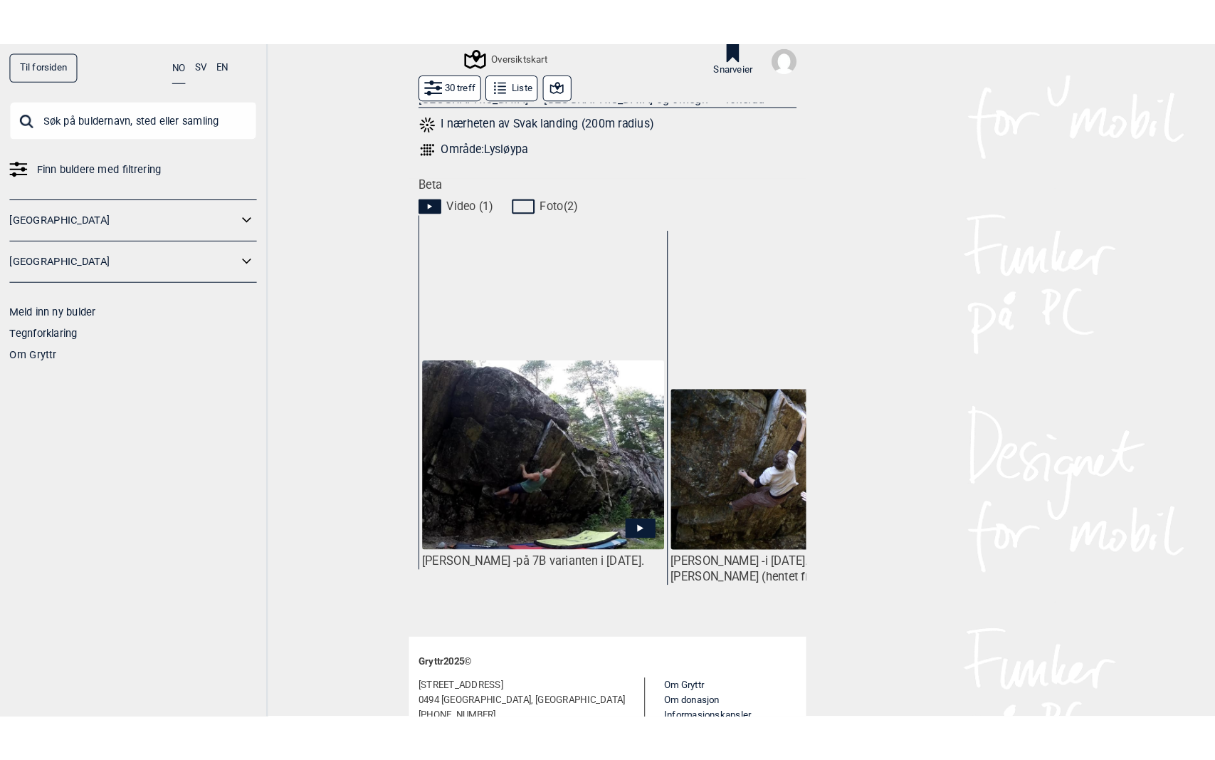
scroll to position [591, 0]
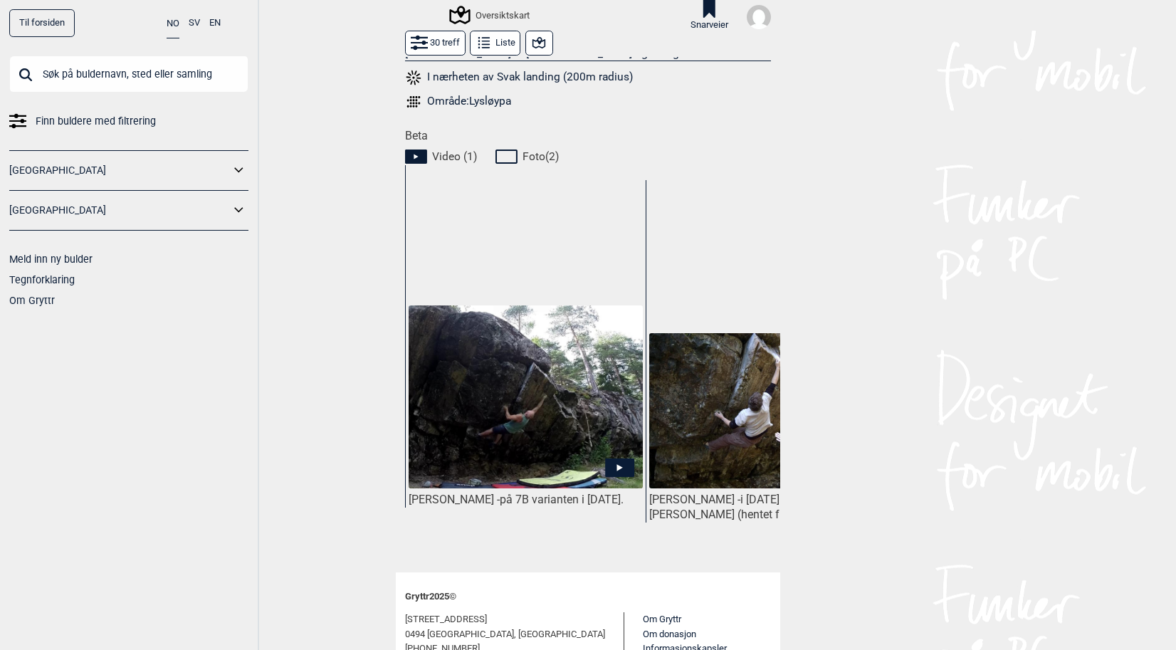
click at [609, 458] on icon at bounding box center [619, 467] width 29 height 19
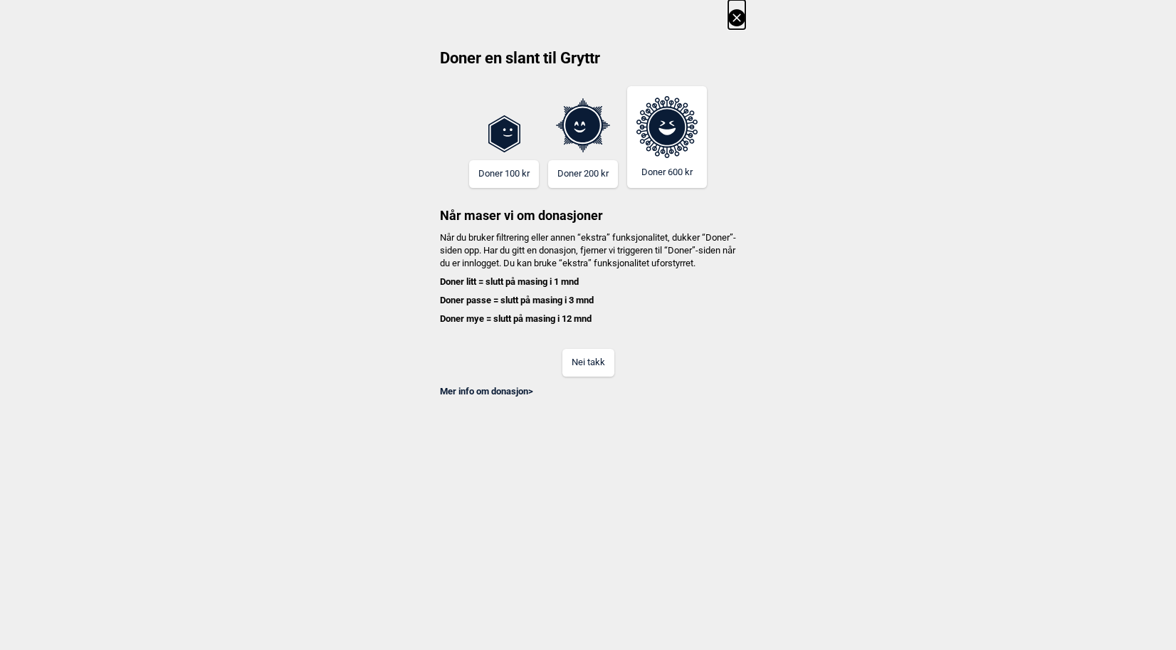
click at [594, 377] on button "Nei takk" at bounding box center [588, 363] width 52 height 28
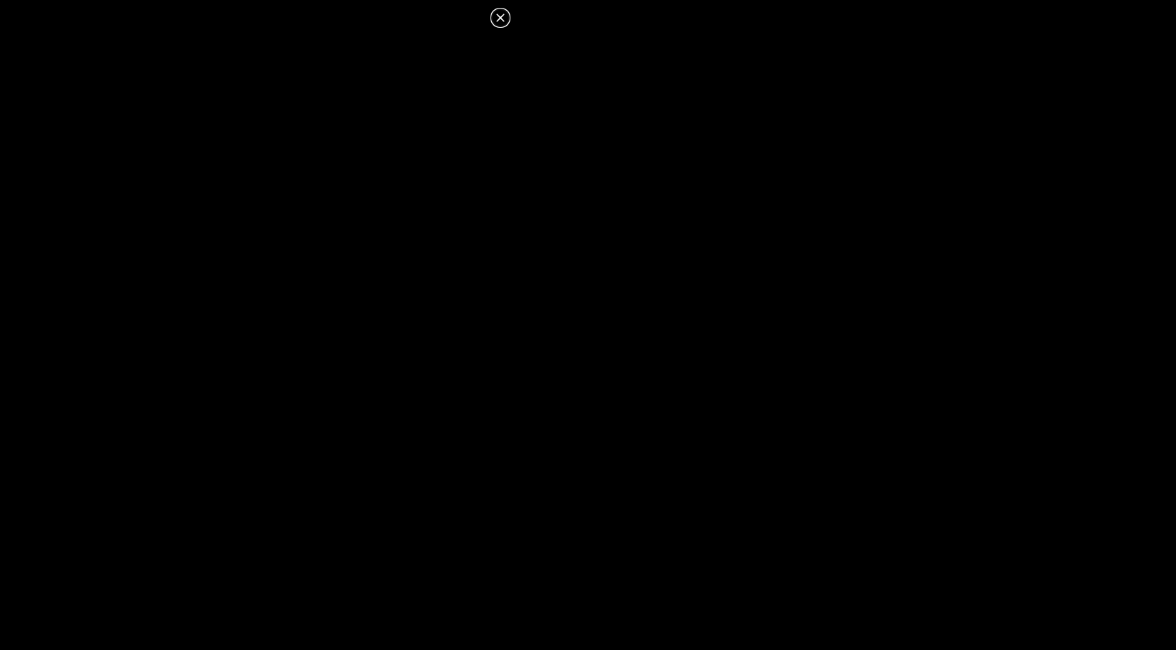
click at [506, 15] on icon at bounding box center [500, 17] width 17 height 17
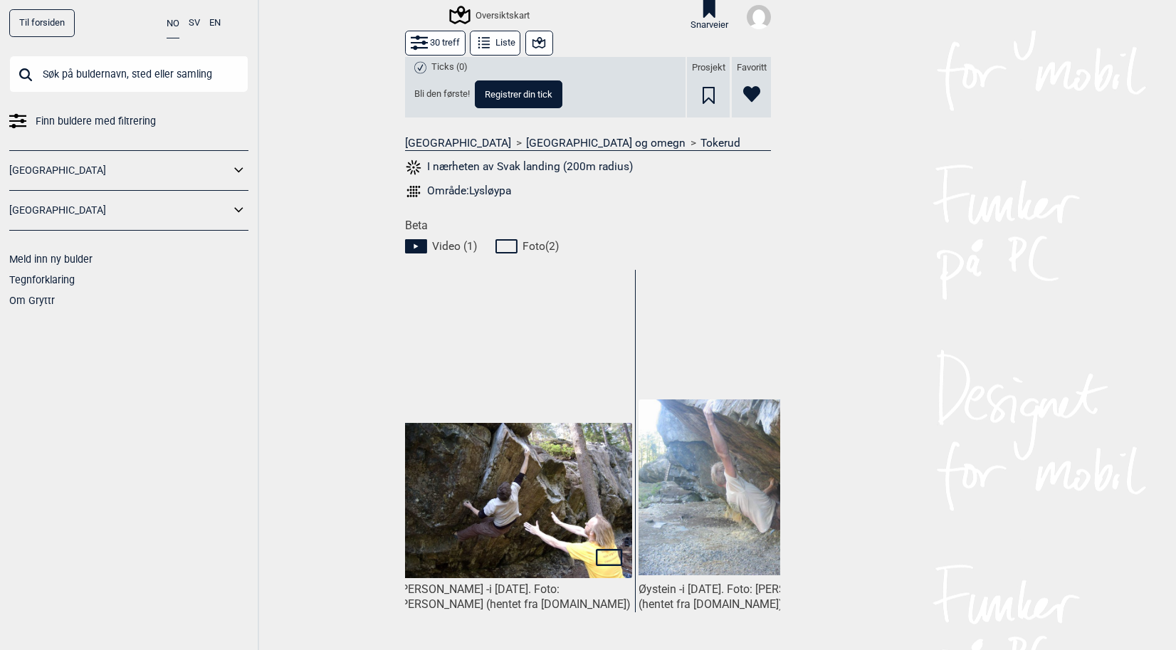
scroll to position [0, 246]
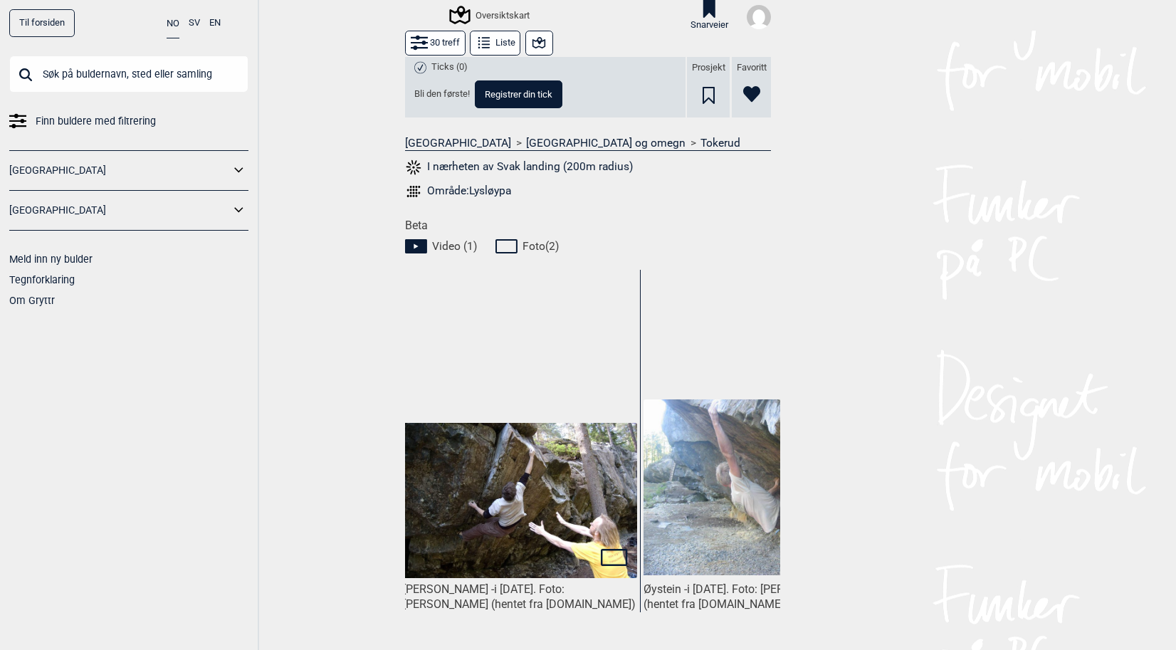
click at [464, 485] on img at bounding box center [520, 501] width 234 height 156
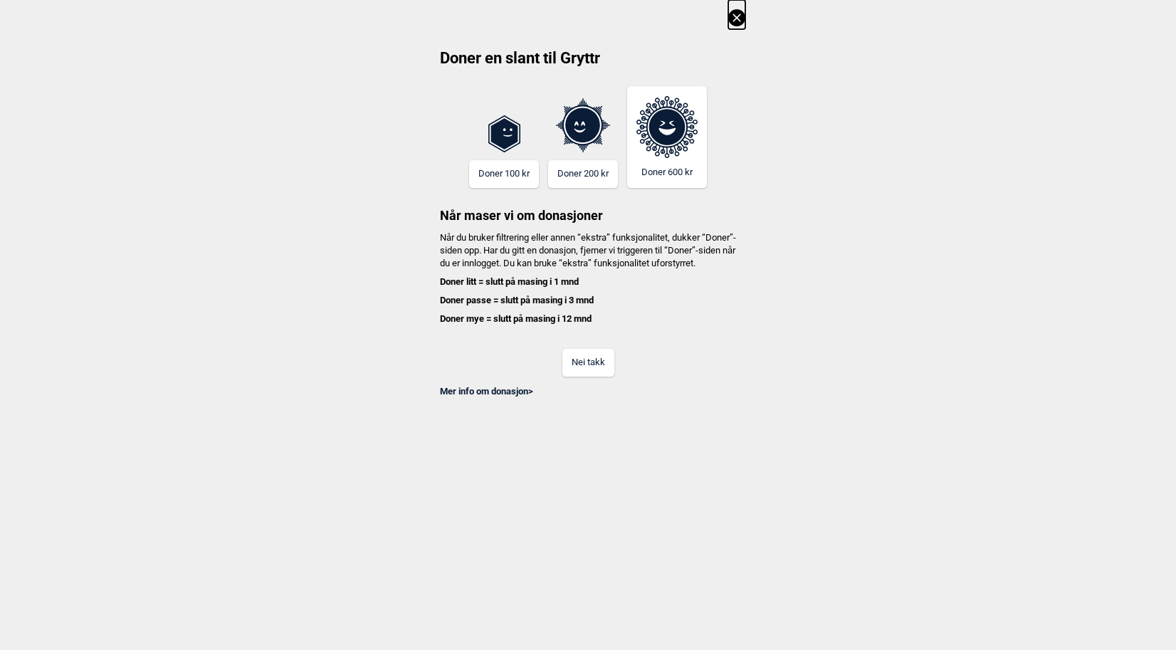
click at [590, 373] on button "Nei takk" at bounding box center [588, 363] width 52 height 28
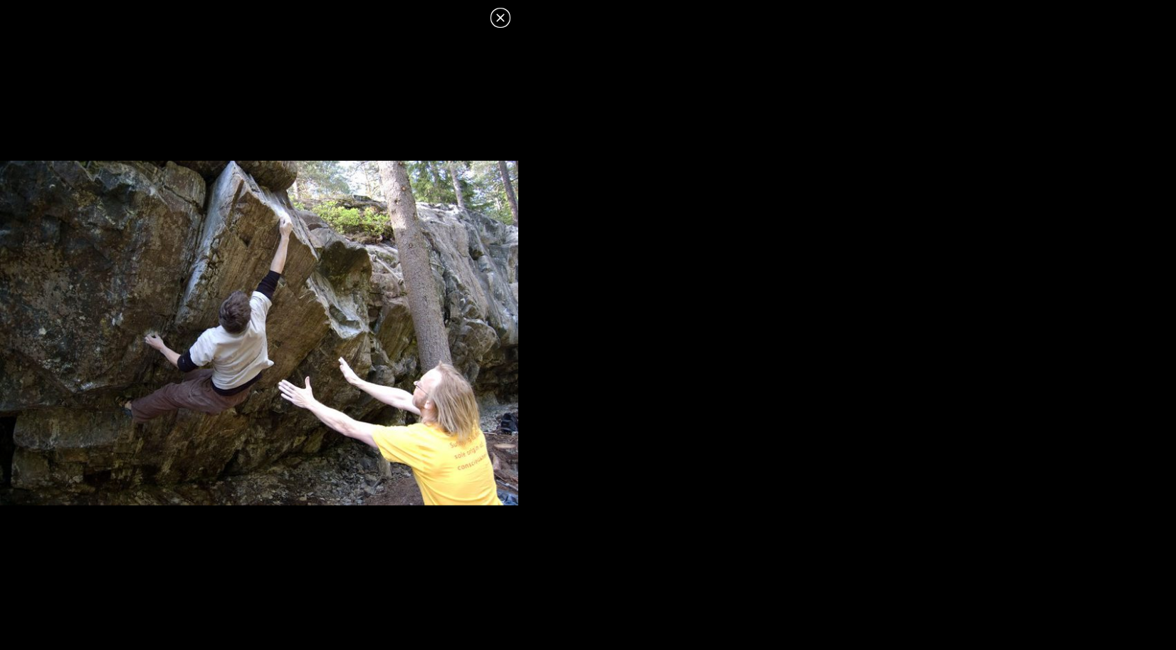
click at [503, 18] on icon at bounding box center [500, 17] width 17 height 17
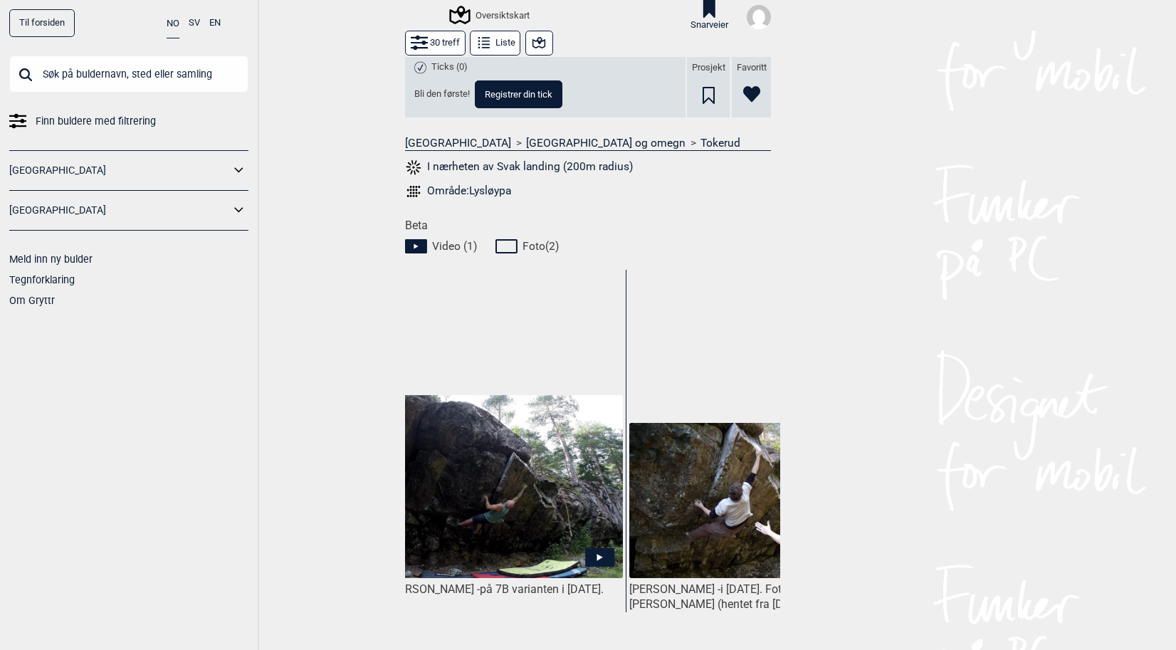
scroll to position [0, 0]
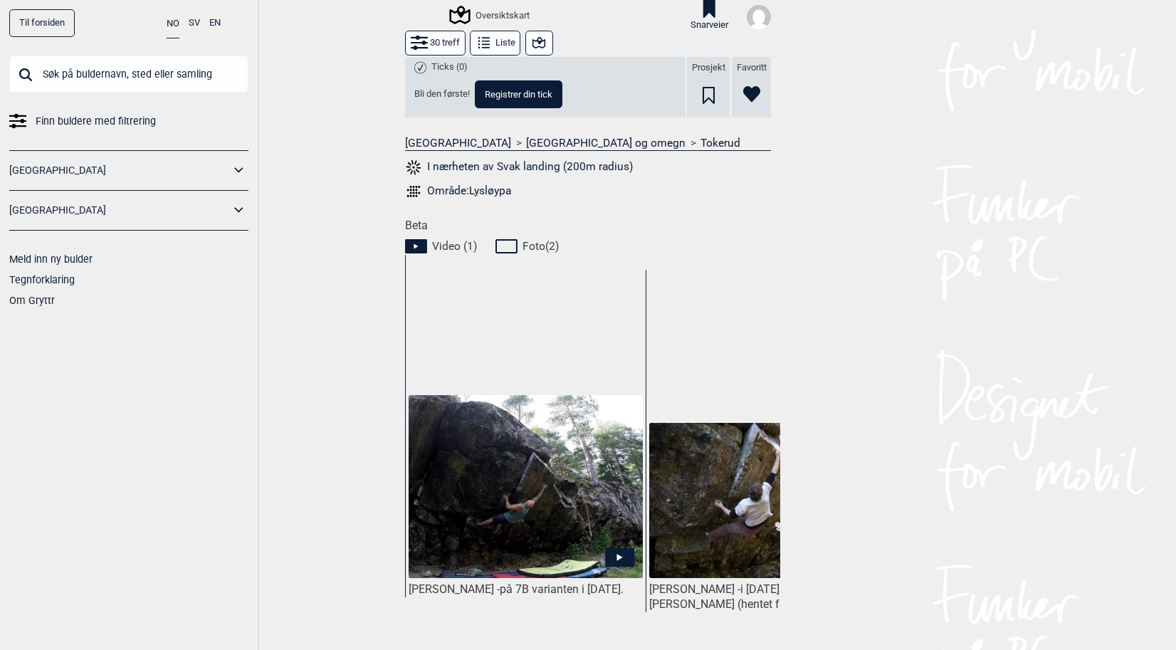
click at [558, 513] on img at bounding box center [526, 487] width 234 height 184
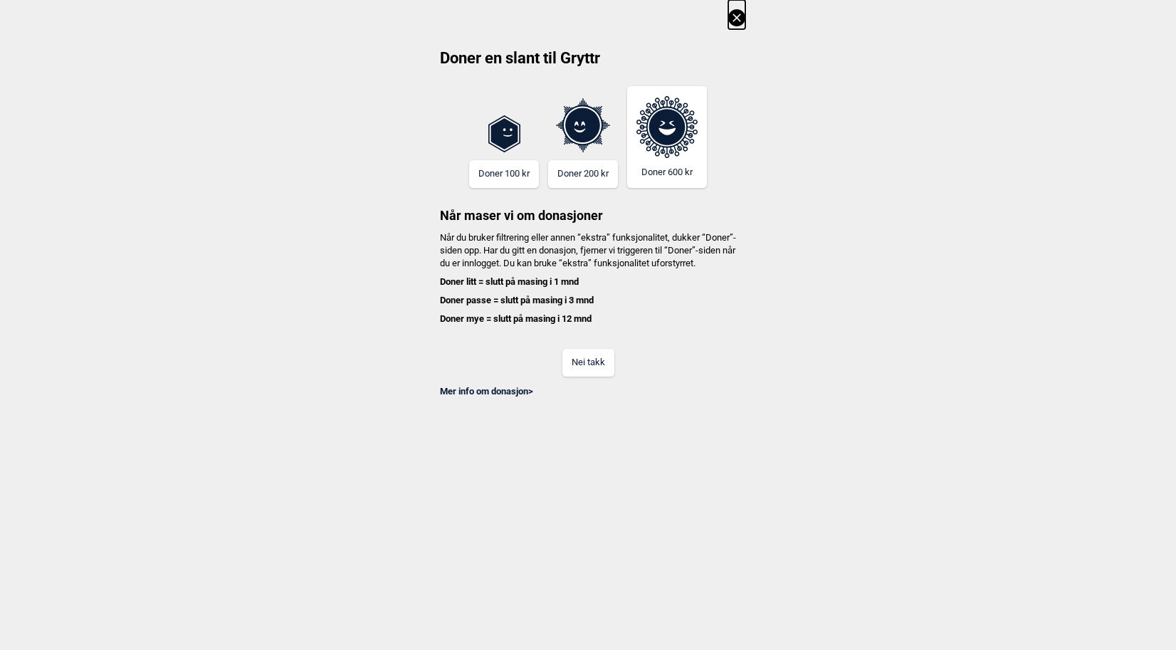
click at [594, 377] on button "Nei takk" at bounding box center [588, 363] width 52 height 28
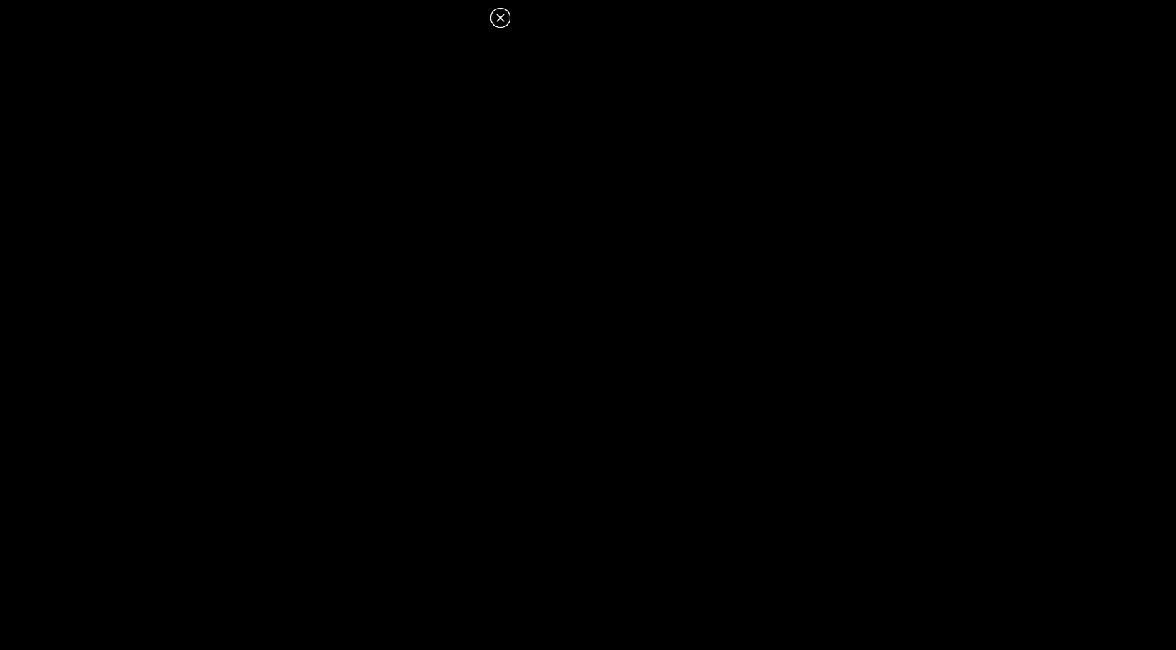
click at [500, 14] on icon at bounding box center [500, 17] width 17 height 17
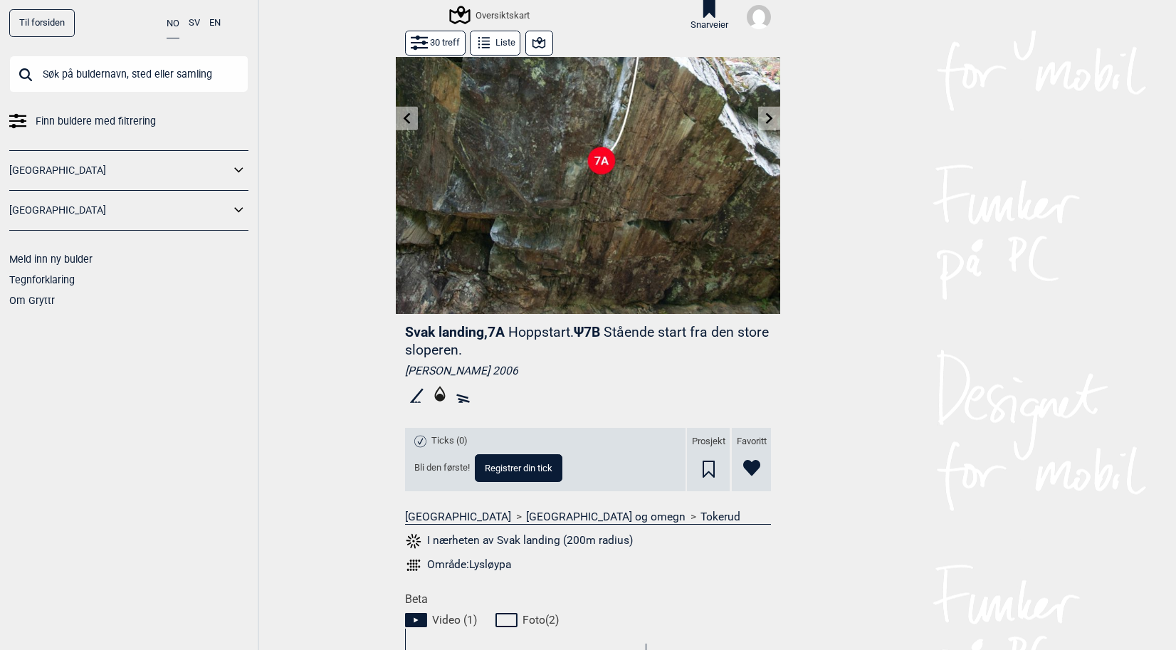
scroll to position [125, 0]
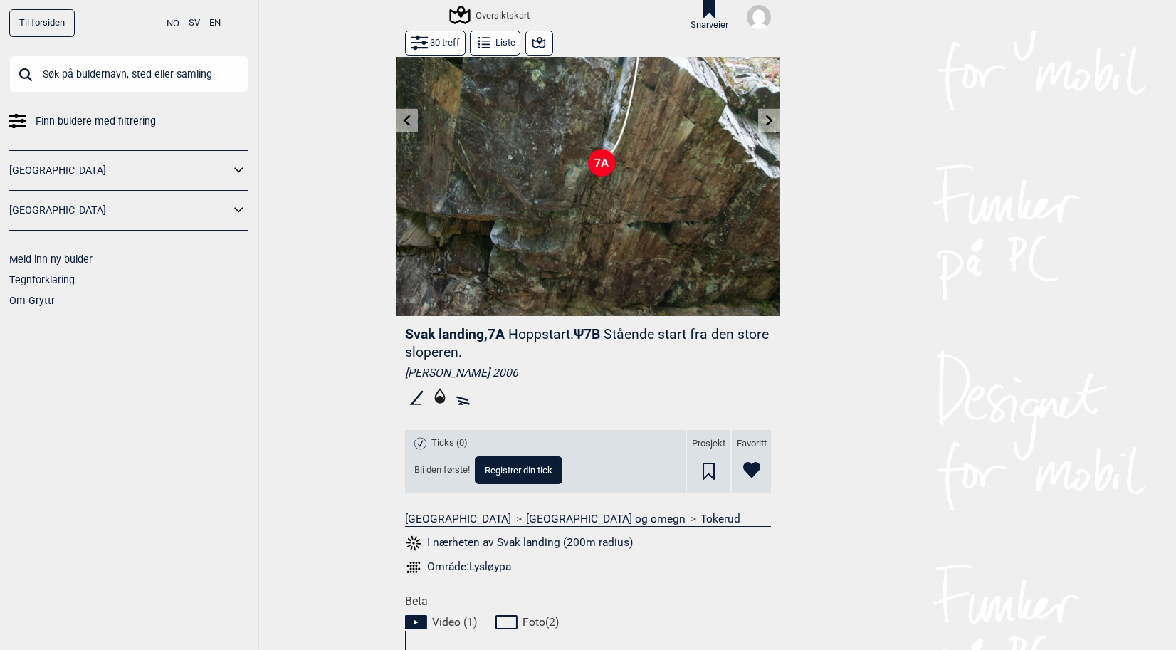
click at [411, 339] on span "Svak landing , 7A" at bounding box center [455, 334] width 100 height 16
drag, startPoint x: 411, startPoint y: 339, endPoint x: 459, endPoint y: 338, distance: 47.7
click at [459, 338] on span "Svak landing , 7A" at bounding box center [455, 334] width 100 height 16
copy span "Svak landing"
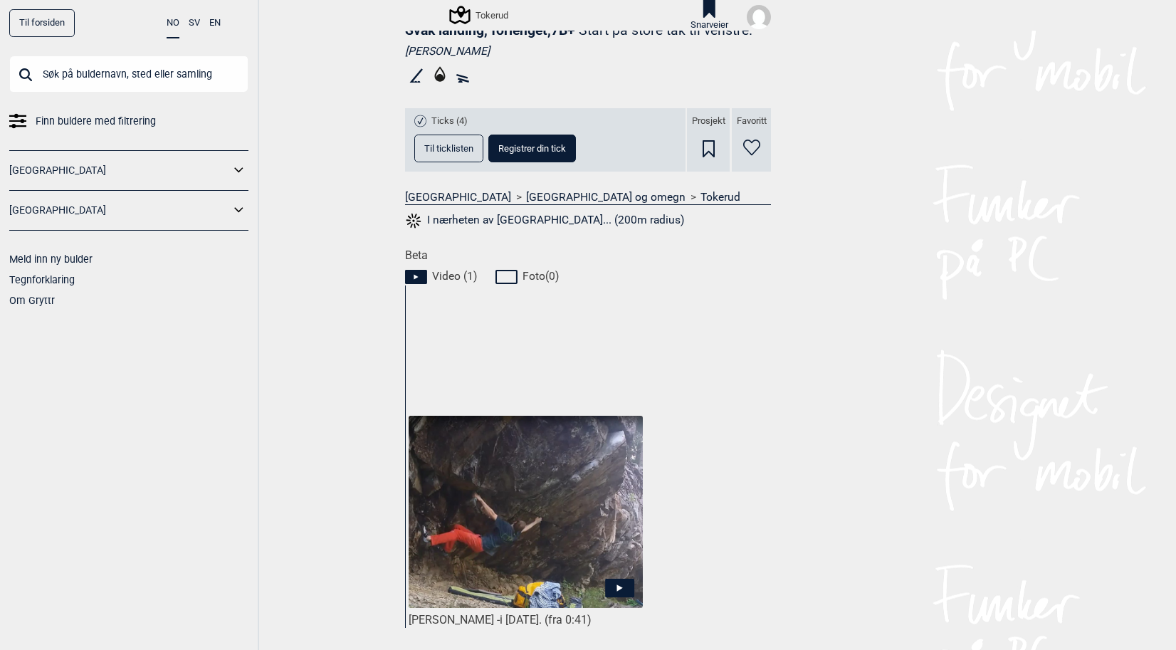
scroll to position [431, 0]
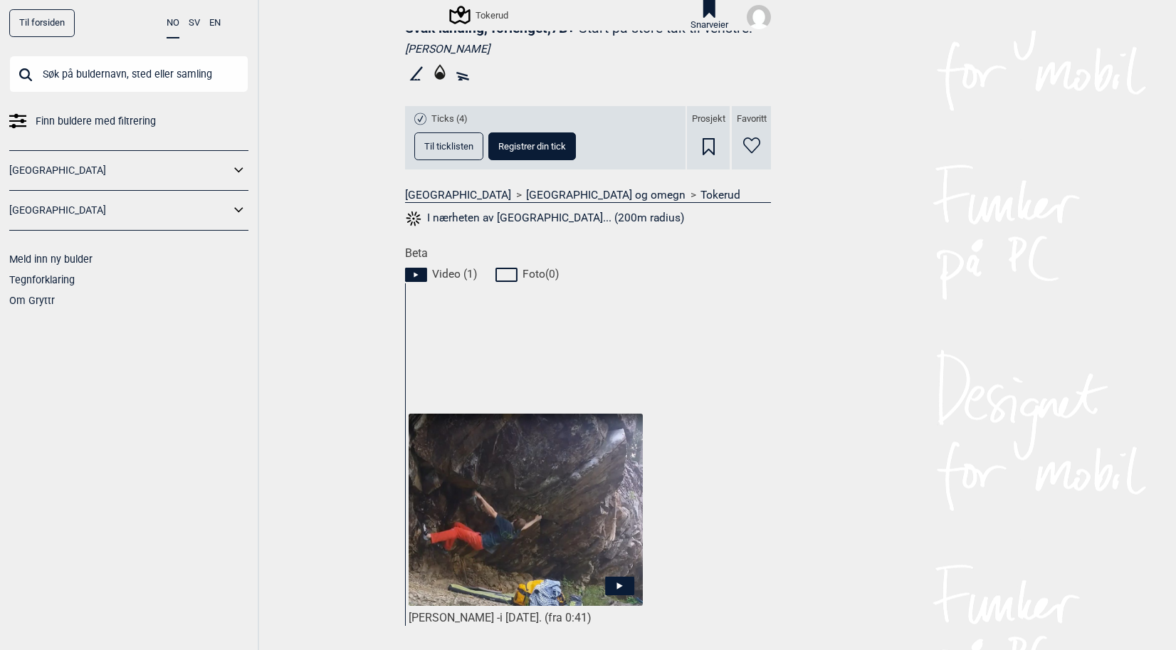
click at [537, 550] on img at bounding box center [526, 510] width 234 height 192
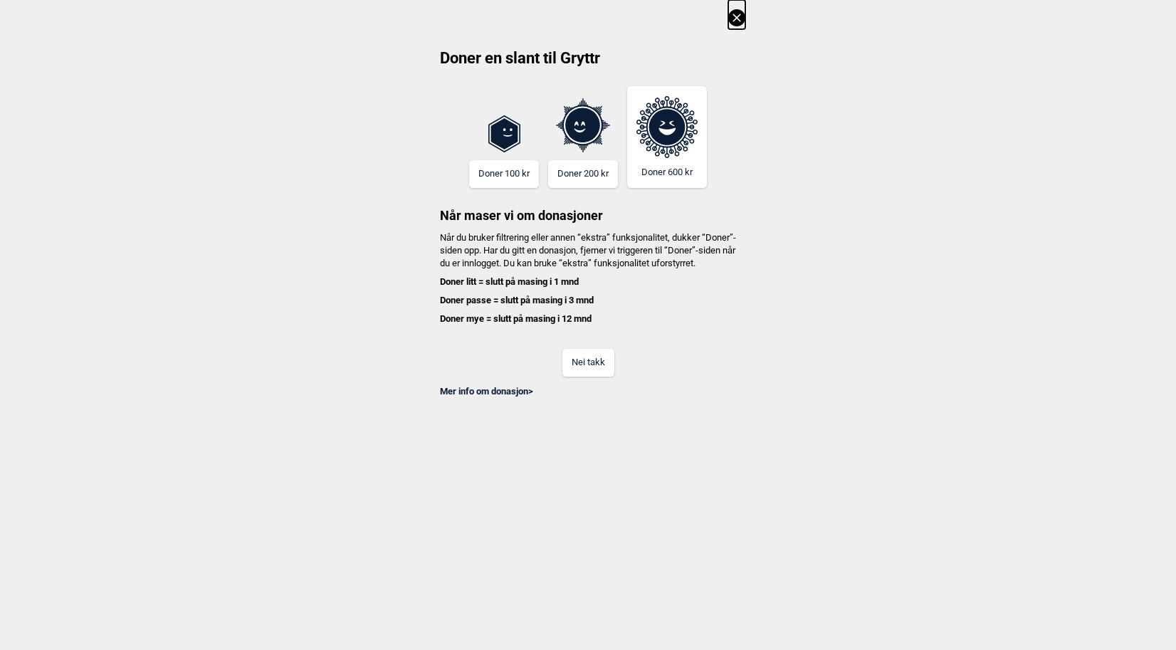
drag, startPoint x: 602, startPoint y: 372, endPoint x: 572, endPoint y: 384, distance: 32.5
click at [572, 377] on button "Nei takk" at bounding box center [588, 363] width 52 height 28
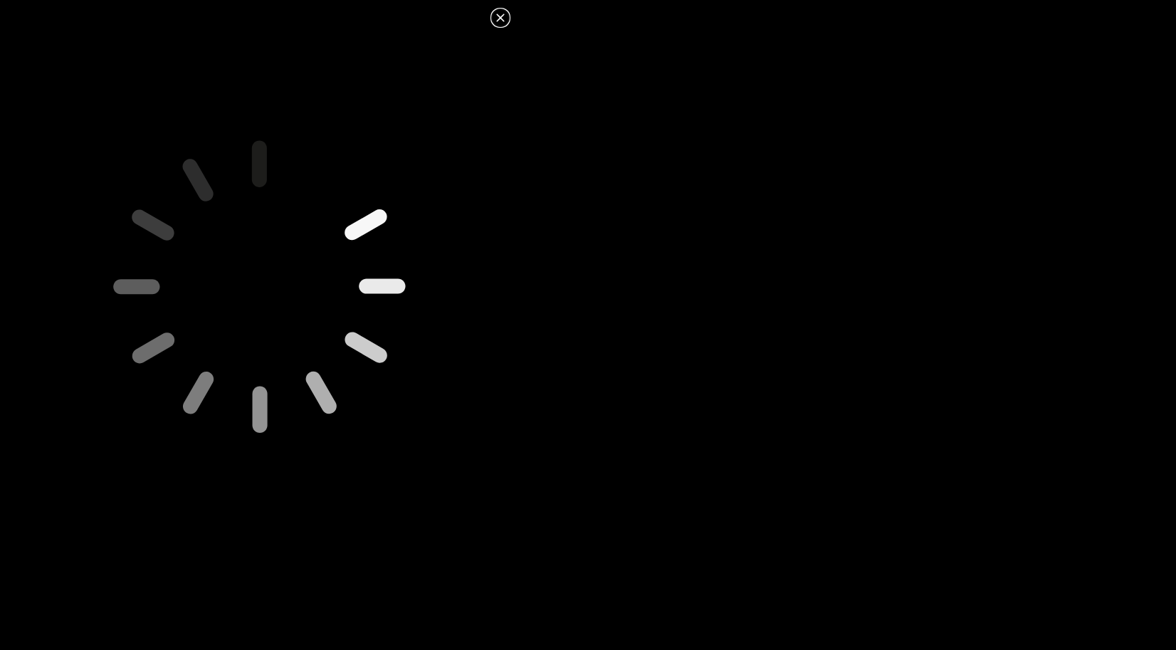
click at [505, 23] on icon at bounding box center [500, 17] width 17 height 17
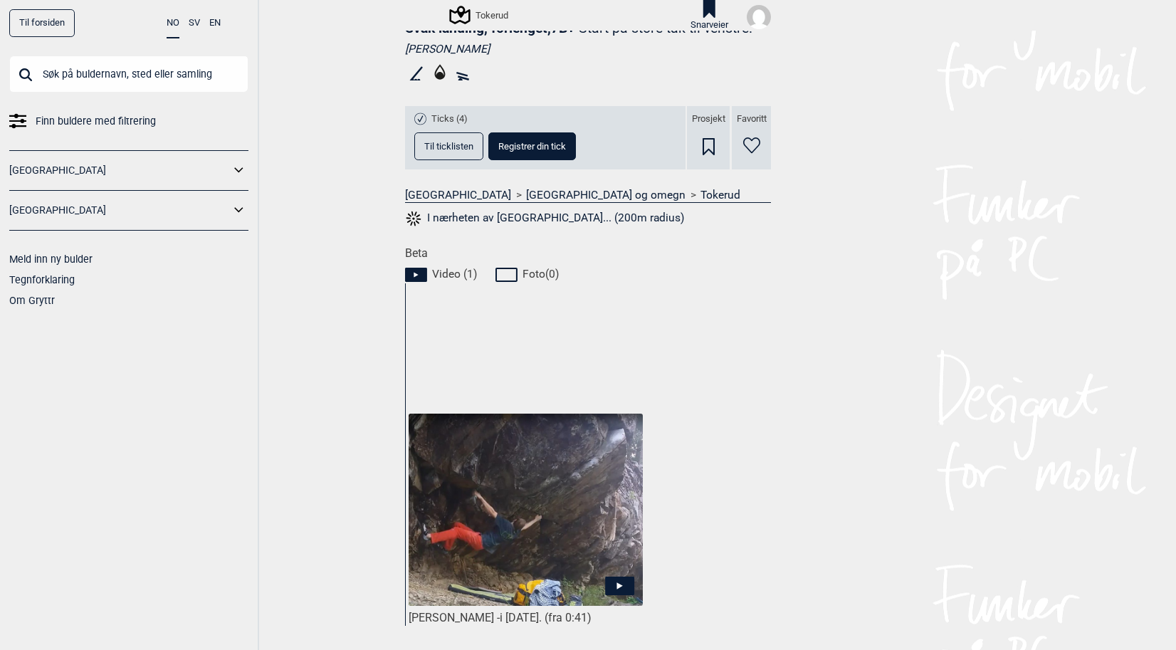
click at [535, 547] on img at bounding box center [526, 510] width 234 height 192
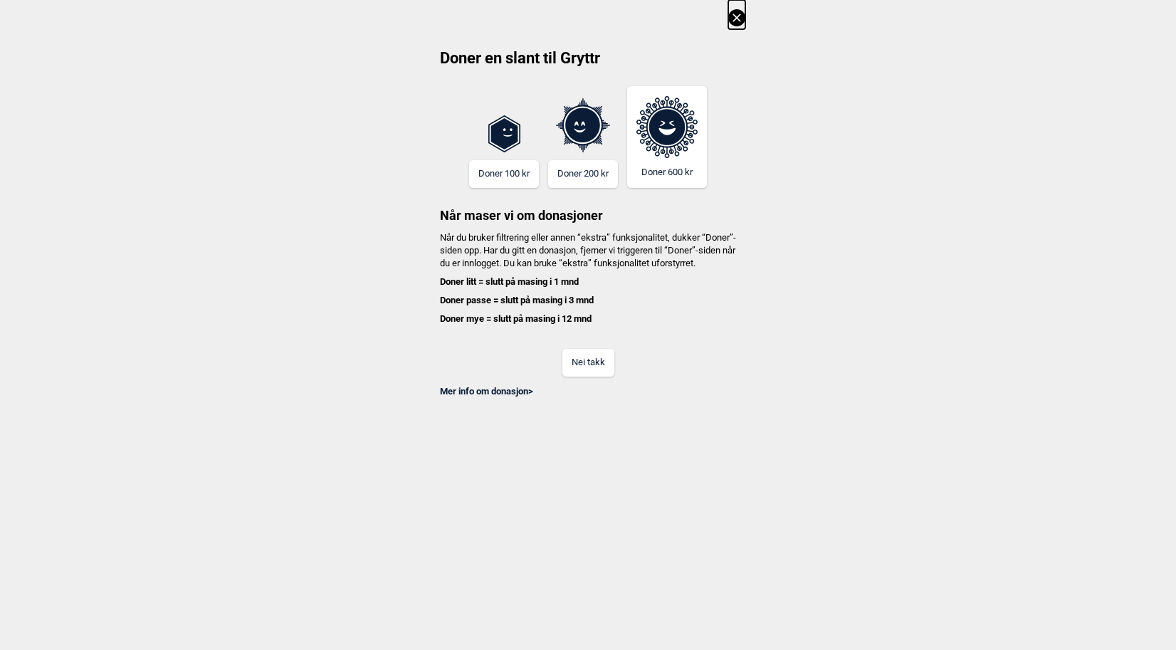
click at [589, 372] on button "Nei takk" at bounding box center [588, 363] width 52 height 28
